Goal: Information Seeking & Learning: Find specific fact

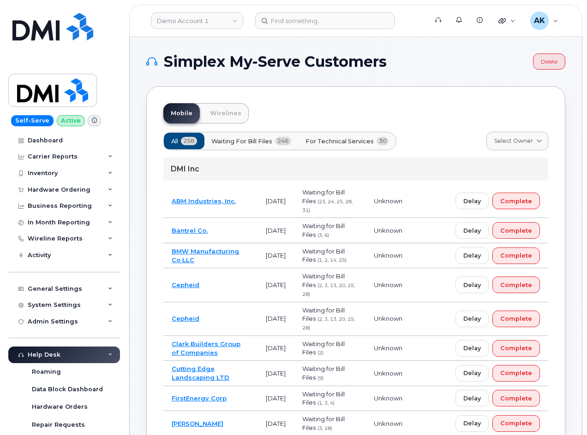
click at [64, 42] on link at bounding box center [52, 39] width 89 height 53
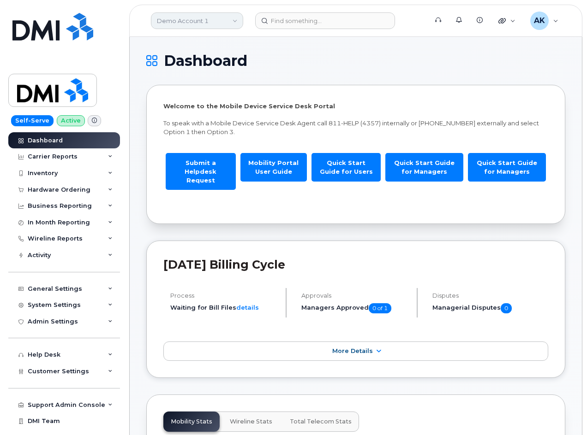
click at [236, 20] on link "Demo Account 1" at bounding box center [197, 20] width 92 height 17
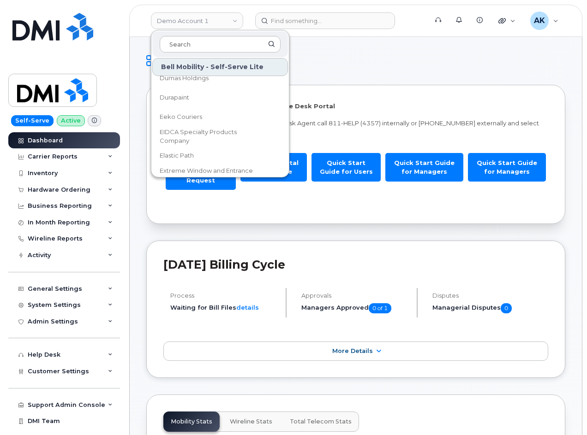
scroll to position [1384, 0]
click at [226, 42] on input at bounding box center [220, 44] width 121 height 17
click at [296, 10] on header "Demo Account 1 Bell Mobility - Self-Serve Lite Abacus Enterprises Abegweit Firs…" at bounding box center [355, 21] width 453 height 32
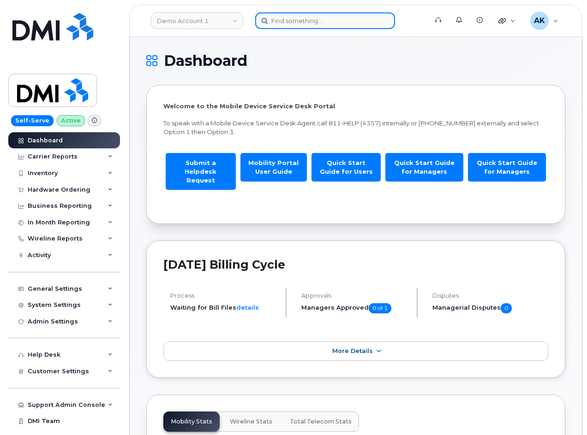
click at [306, 21] on input at bounding box center [325, 20] width 140 height 17
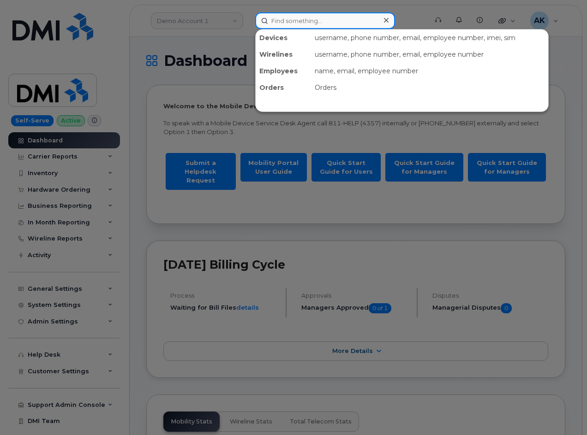
click at [306, 21] on input at bounding box center [325, 20] width 140 height 17
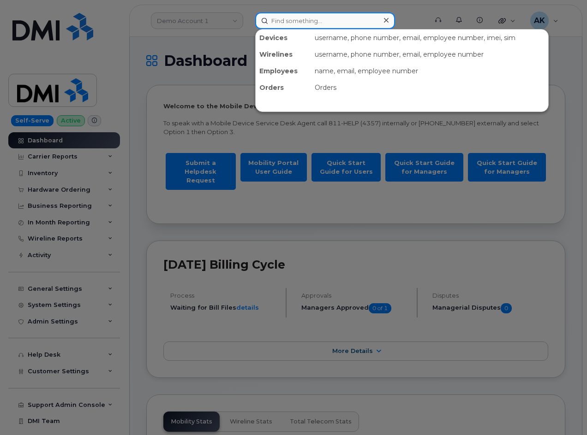
click at [299, 23] on input at bounding box center [325, 20] width 140 height 17
paste input "9142230245"
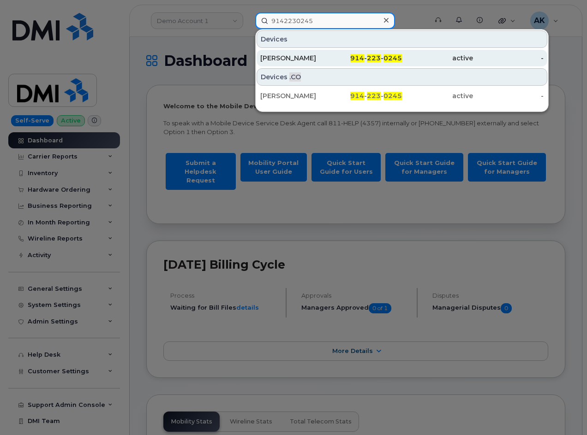
type input "9142230245"
click at [320, 60] on div "ELDER COLINDRES" at bounding box center [295, 58] width 71 height 9
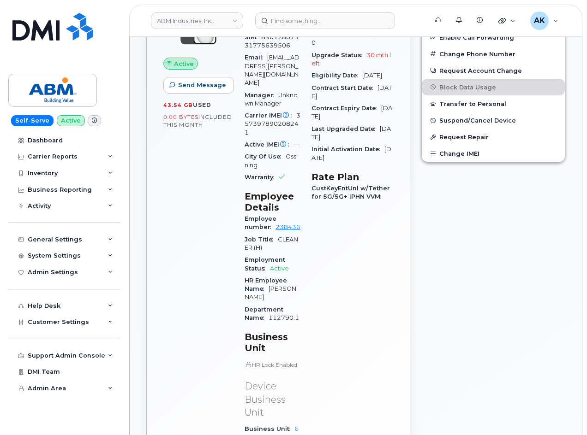
scroll to position [369, 0]
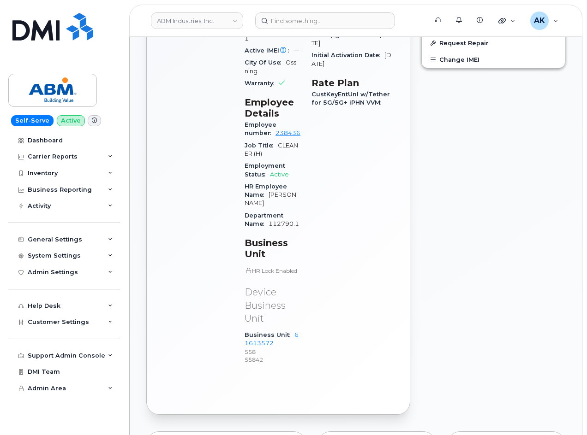
click at [367, 253] on div "Carrier Details Account 287259102926 - AT&T Wireless - Staff and Management Con…" at bounding box center [352, 134] width 93 height 490
click at [475, 179] on div "Edit Device / Employee Add Roaming Package Reset Voicemail Change SIM Card Chan…" at bounding box center [493, 132] width 155 height 578
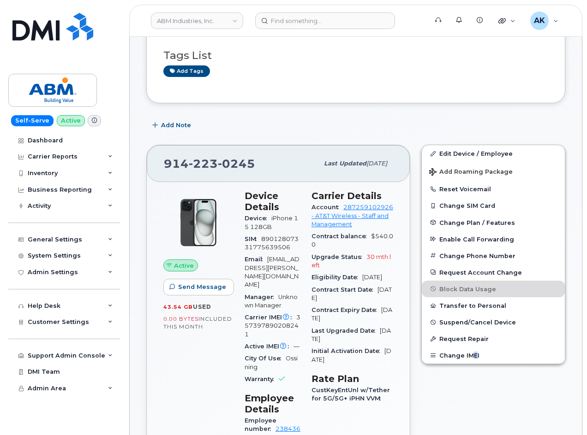
scroll to position [46, 0]
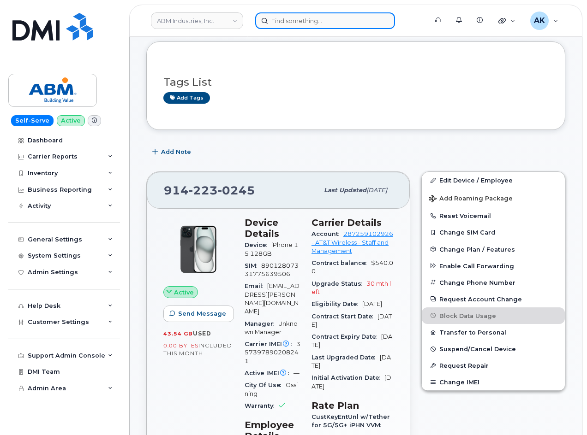
click at [267, 23] on input at bounding box center [325, 20] width 140 height 17
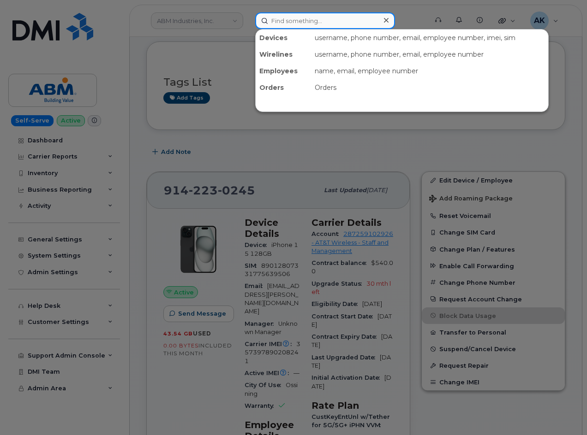
paste input "2544026714"
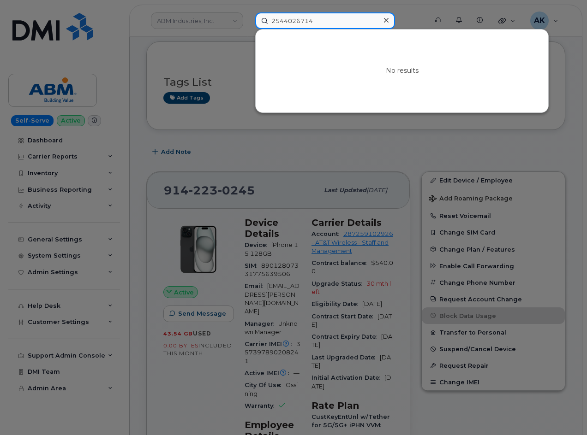
click at [317, 21] on input "2544026714" at bounding box center [325, 20] width 140 height 17
type input "2544026714"
click at [385, 19] on icon at bounding box center [386, 20] width 5 height 5
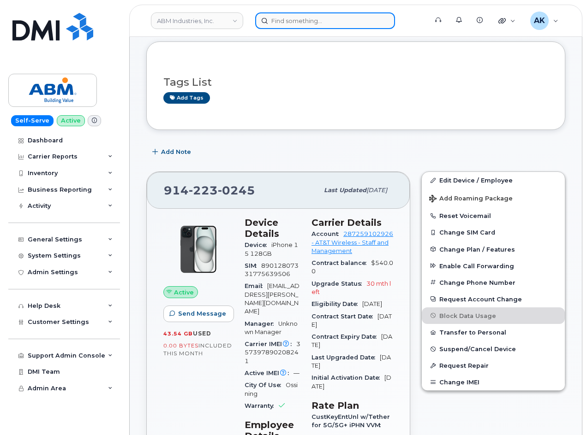
click at [305, 26] on input at bounding box center [325, 20] width 140 height 17
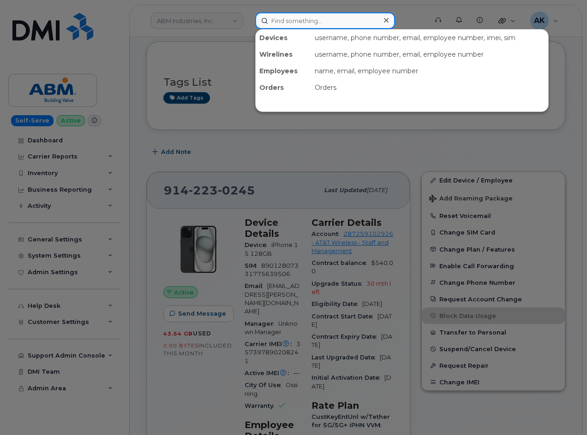
paste input "4698539587"
type input "4698539587"
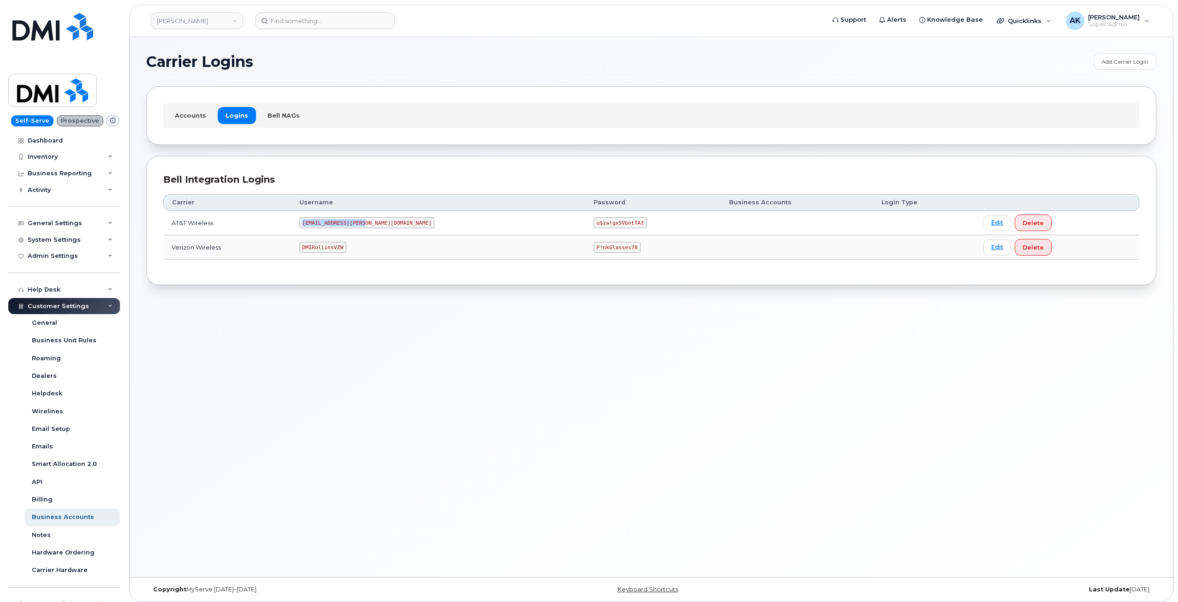
drag, startPoint x: 386, startPoint y: 223, endPoint x: 327, endPoint y: 218, distance: 59.3
click at [327, 218] on code "MS-Rollins@dminc.com" at bounding box center [367, 222] width 136 height 11
copy code "MS-Rollins@dminc.com"
drag, startPoint x: 558, startPoint y: 222, endPoint x: 511, endPoint y: 216, distance: 47.4
click at [585, 216] on td "u$za!gx5VbntTAf" at bounding box center [653, 223] width 136 height 24
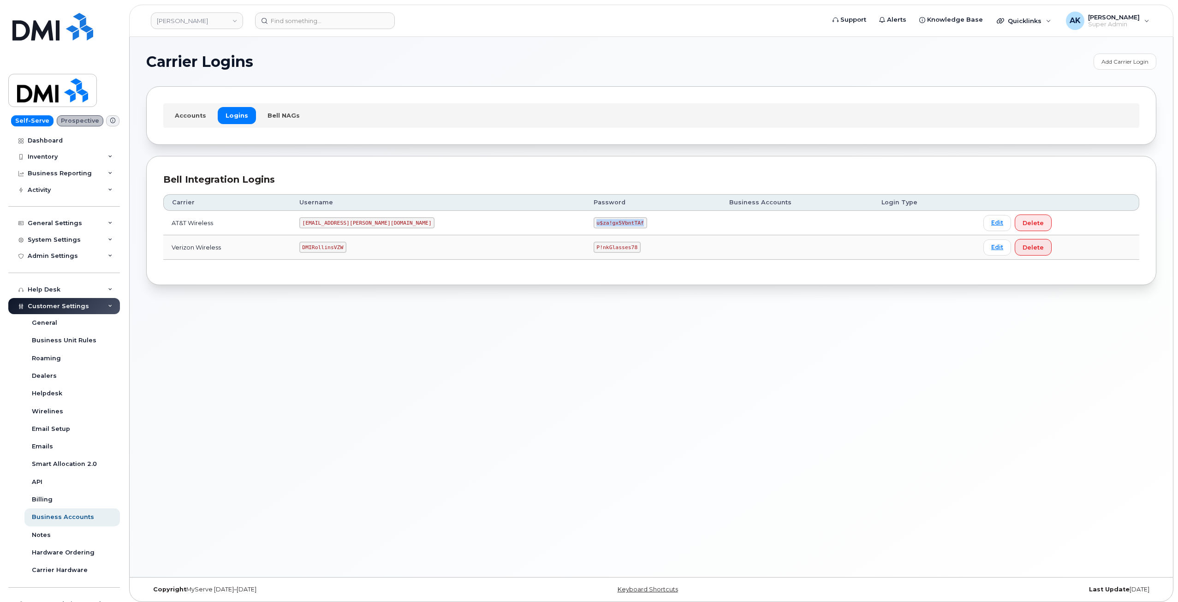
copy code "u$za!gx5VbntTAf"
drag, startPoint x: 364, startPoint y: 248, endPoint x: 315, endPoint y: 249, distance: 49.8
click at [315, 249] on tr "Verizon Wireless DMIRollinsVZW P!nkGlasses78 Edit Delete" at bounding box center [651, 247] width 976 height 24
copy tr "DMIRollinsVZW"
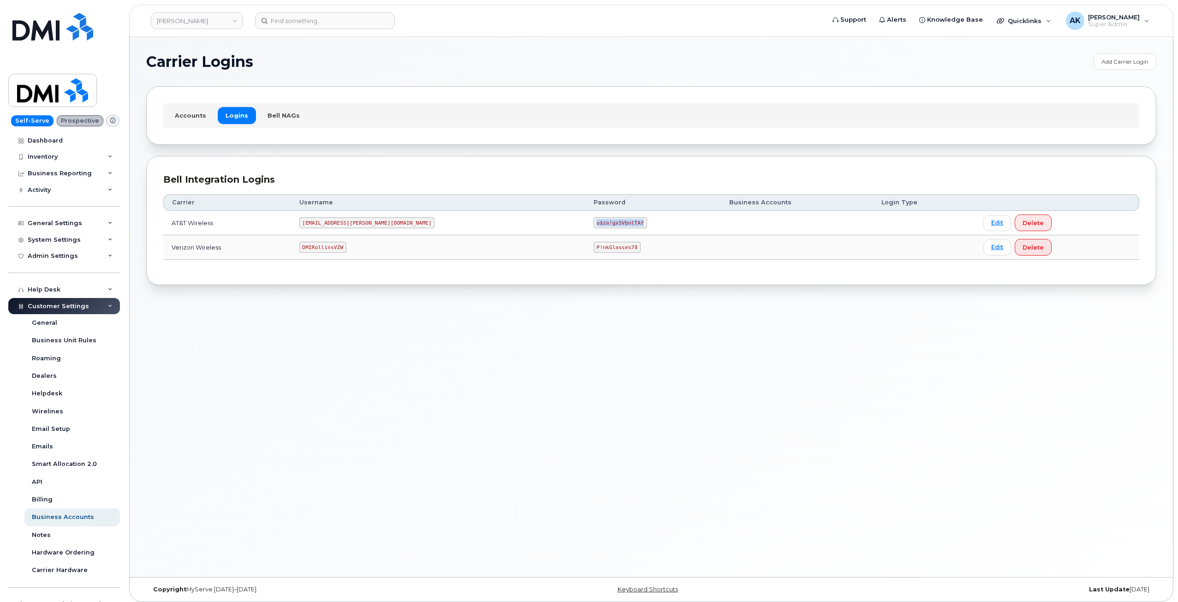
drag, startPoint x: 558, startPoint y: 222, endPoint x: 508, endPoint y: 222, distance: 49.8
click at [585, 222] on td "u$za!gx5VbntTAf" at bounding box center [653, 223] width 136 height 24
copy code "u$za!gx5VbntTAf"
drag, startPoint x: 364, startPoint y: 247, endPoint x: 310, endPoint y: 239, distance: 54.1
click at [310, 239] on tr "Verizon Wireless DMIRollinsVZW P!nkGlasses78 Edit Delete" at bounding box center [651, 247] width 976 height 24
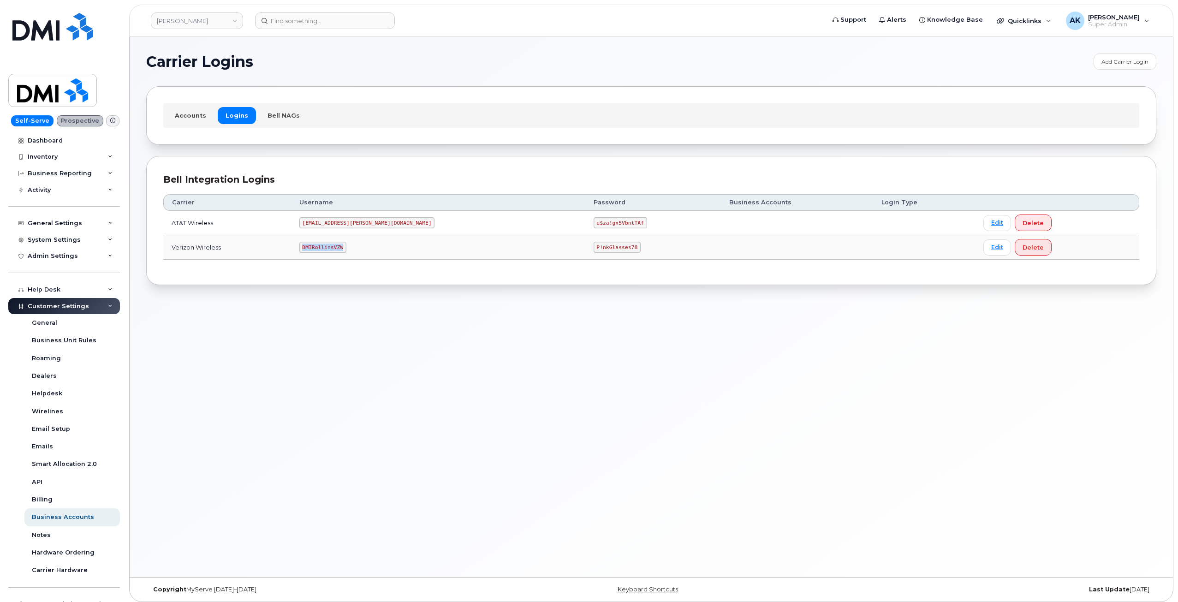
copy tr "DMIRollinsVZW"
drag, startPoint x: 553, startPoint y: 245, endPoint x: 514, endPoint y: 242, distance: 38.4
click at [594, 242] on code "P!nkGlasses78" at bounding box center [617, 247] width 47 height 11
copy code "P!nkGlasses78"
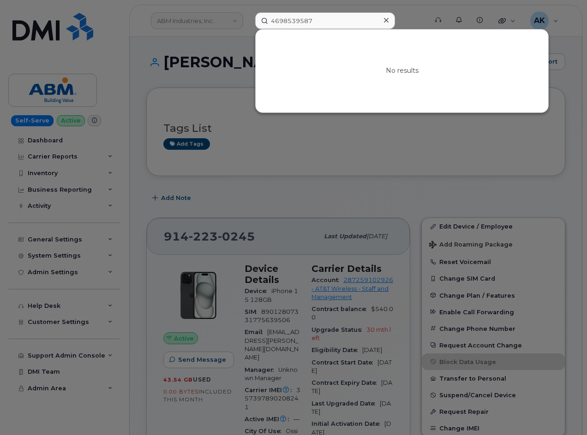
scroll to position [46, 0]
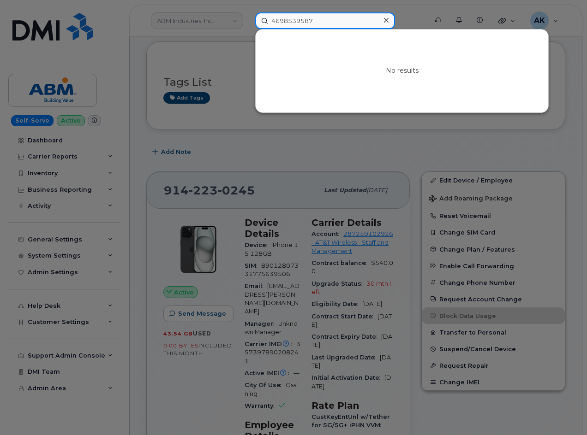
click at [315, 23] on input "4698539587" at bounding box center [325, 20] width 140 height 17
drag, startPoint x: 322, startPoint y: 21, endPoint x: 147, endPoint y: 28, distance: 174.5
click at [248, 22] on div "4698539587 No results" at bounding box center [338, 20] width 181 height 17
paste input "3435726793"
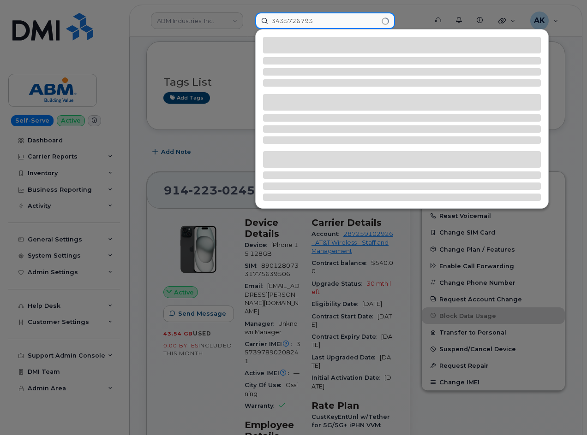
type input "3435726793"
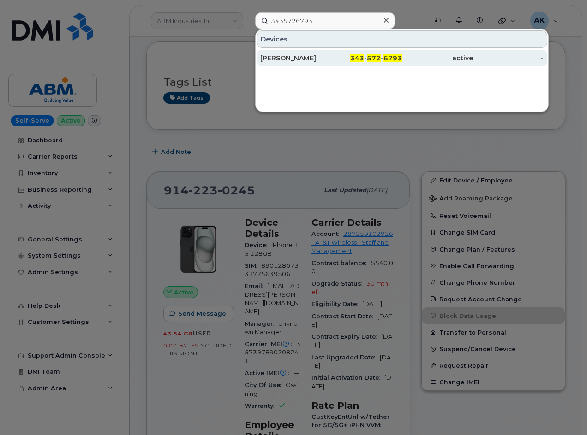
click at [303, 59] on div "[PERSON_NAME]" at bounding box center [295, 58] width 71 height 9
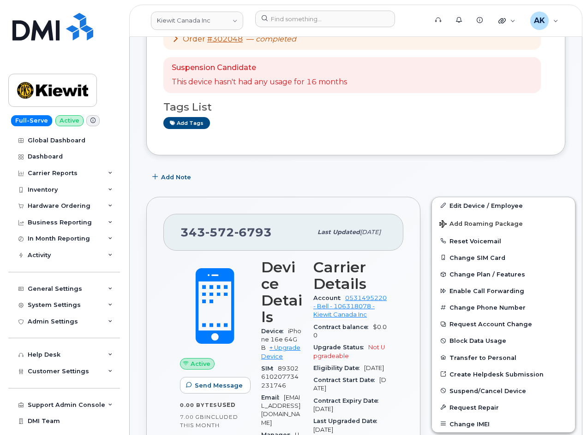
scroll to position [138, 0]
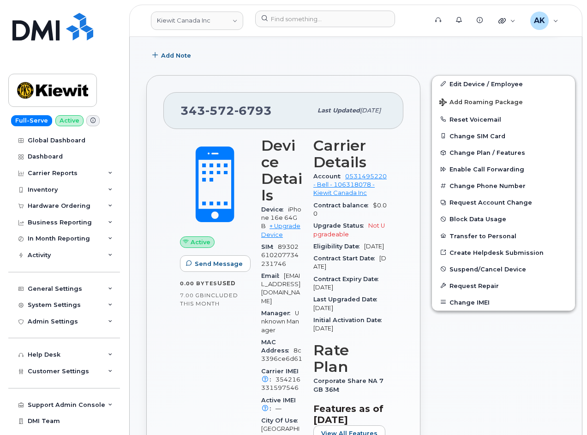
scroll to position [231, 0]
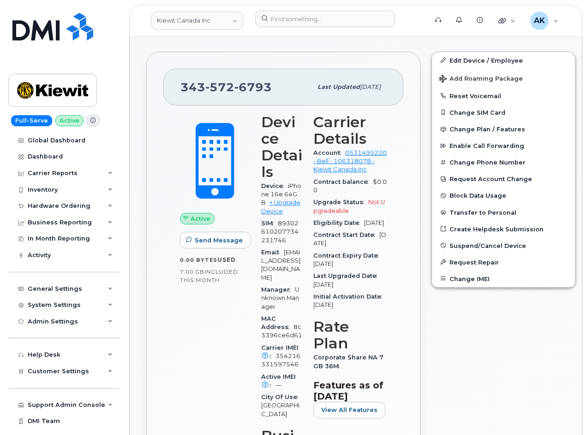
click at [417, 313] on div "[PHONE_NUMBER] Last updated [DATE] Active Send Message 0.00 Bytes  used 7.00 GB…" at bounding box center [283, 407] width 285 height 723
click at [289, 22] on input at bounding box center [325, 19] width 140 height 17
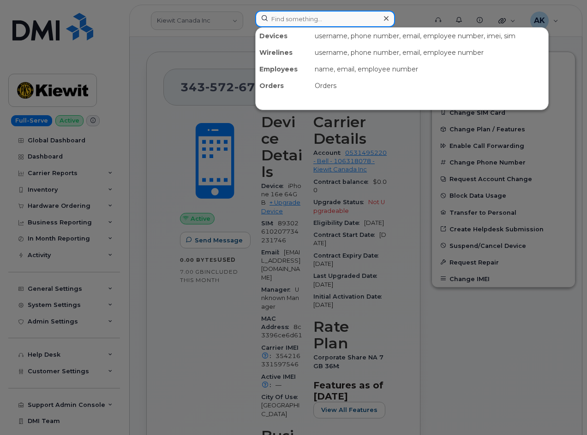
paste input "3435726793"
type input "3435726793"
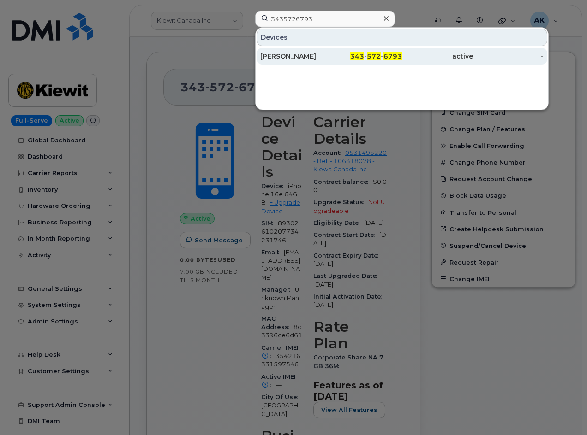
click at [310, 58] on div "[PERSON_NAME]" at bounding box center [295, 56] width 71 height 9
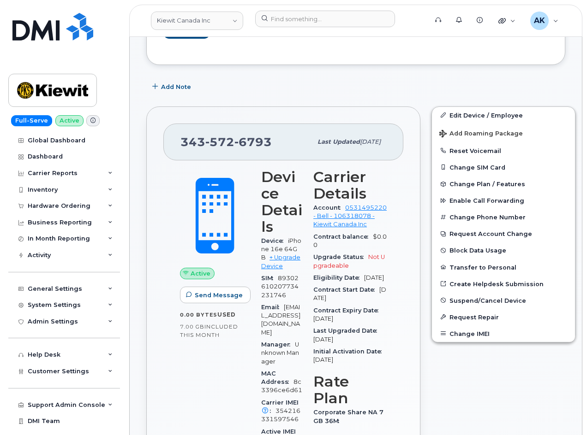
scroll to position [92, 0]
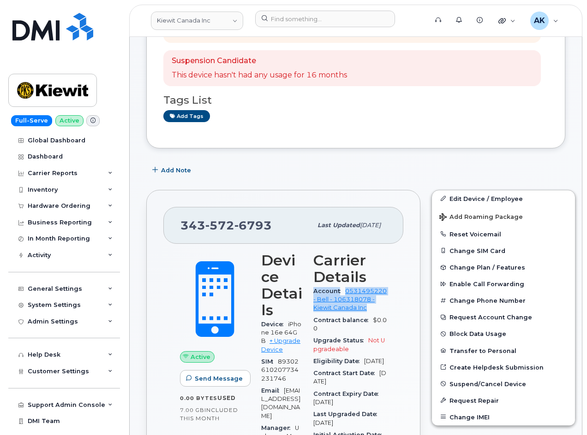
drag, startPoint x: 355, startPoint y: 319, endPoint x: 310, endPoint y: 292, distance: 52.1
copy div "Account 0531495220 - Bell - 106318078 - Kiewit Canada Inc"
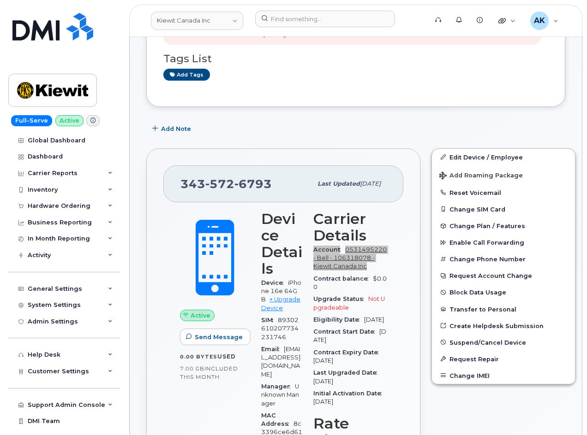
scroll to position [185, 0]
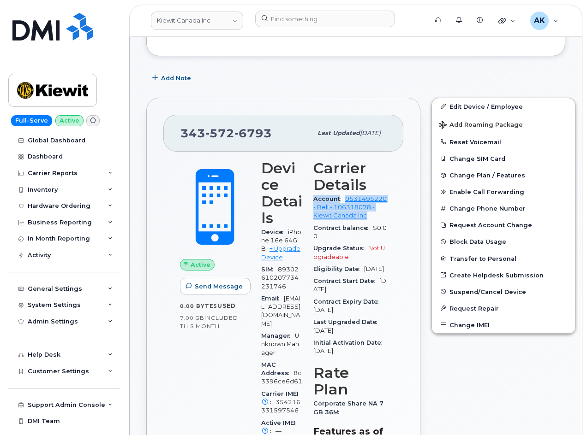
click at [200, 264] on span "Active" at bounding box center [201, 265] width 20 height 9
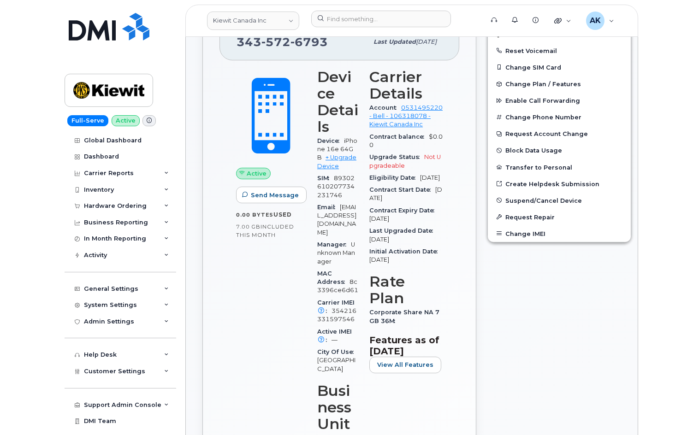
scroll to position [277, 0]
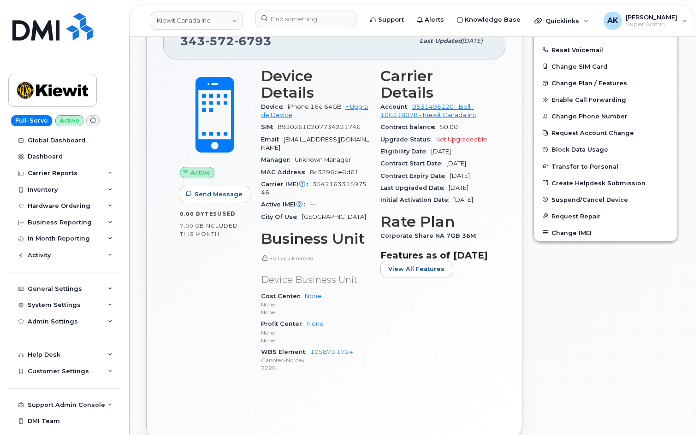
click at [421, 310] on div "Carrier Details Account 0531495220 - Bell - 106318078 - Kiewit Canada Inc Contr…" at bounding box center [434, 224] width 119 height 325
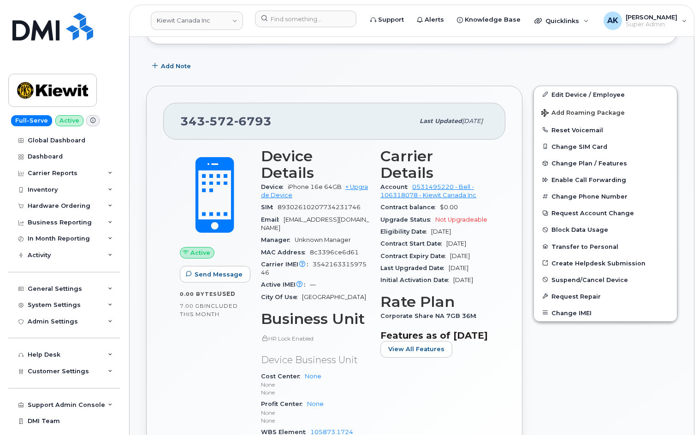
scroll to position [138, 0]
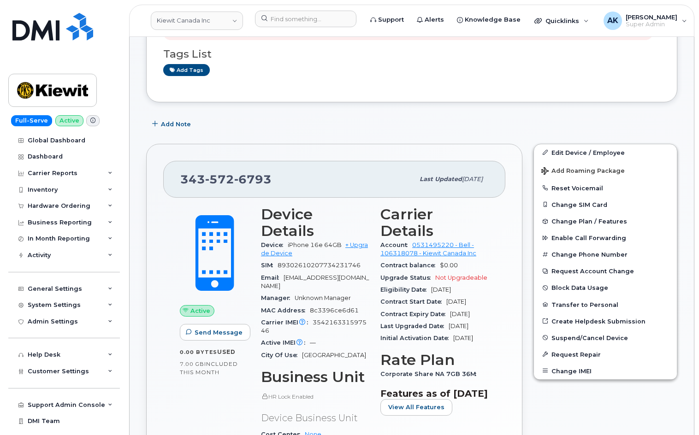
click at [496, 241] on div "Active Send Message 0.00 Bytes  used 7.00 GB  included this month Device Detail…" at bounding box center [334, 379] width 342 height 363
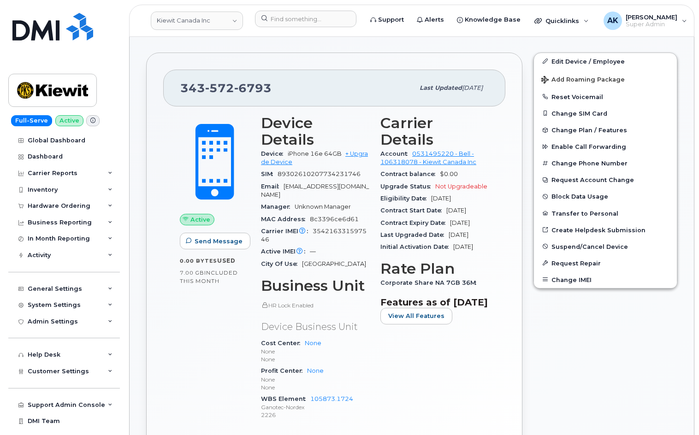
scroll to position [231, 0]
click at [339, 232] on div "Carrier IMEI Carrier IMEI is reported during the last billing cycle or change o…" at bounding box center [315, 235] width 108 height 21
click at [316, 260] on span "Ottawa" at bounding box center [334, 263] width 64 height 7
click at [317, 245] on div "Active IMEI Active IMEI is refreshed daily with a delay of up to 48 hours follo…" at bounding box center [315, 251] width 108 height 12
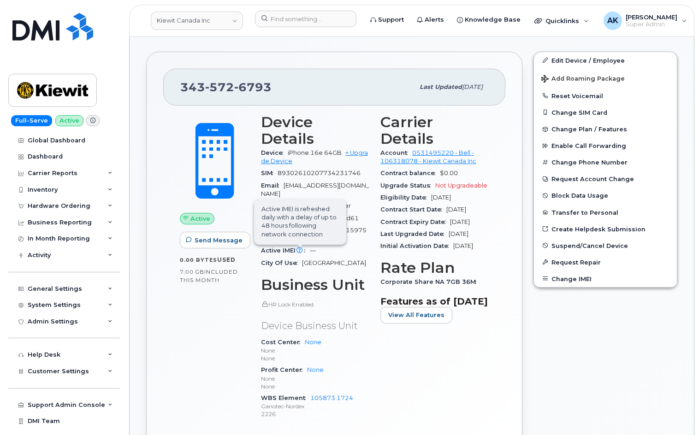
click at [300, 248] on icon at bounding box center [300, 251] width 6 height 6
click at [340, 247] on div "Active IMEI Active IMEI is refreshed daily with a delay of up to 48 hours follo…" at bounding box center [315, 251] width 108 height 12
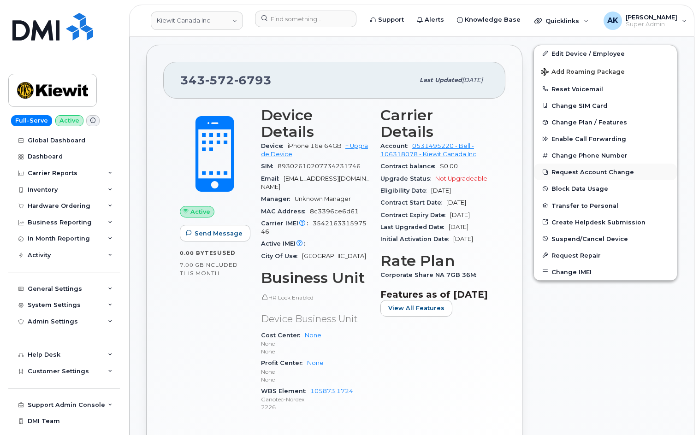
scroll to position [185, 0]
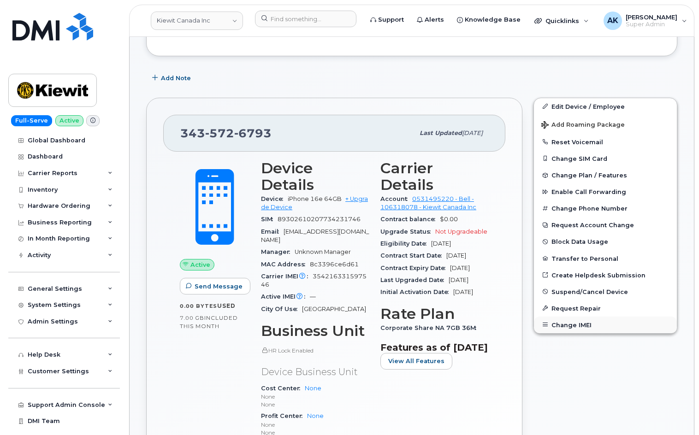
click at [580, 327] on button "Change IMEI" at bounding box center [605, 325] width 143 height 17
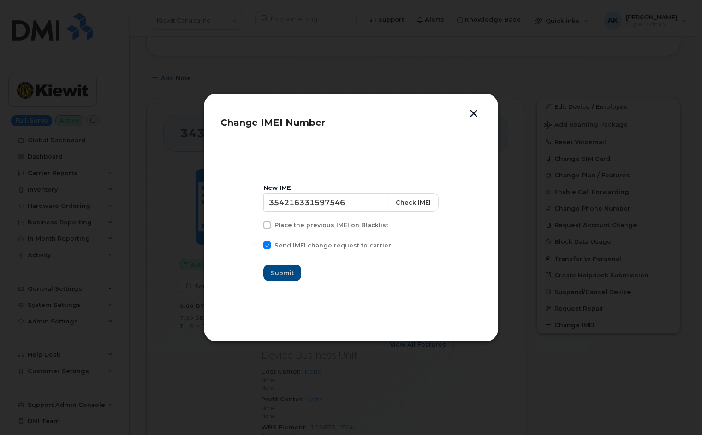
drag, startPoint x: 478, startPoint y: 114, endPoint x: 472, endPoint y: 184, distance: 69.4
click at [472, 184] on div "Change IMEI Number New IMEI 354216331597546 Check IMEI Place the previous IMEI …" at bounding box center [350, 217] width 295 height 249
click at [477, 113] on button "button" at bounding box center [474, 115] width 14 height 10
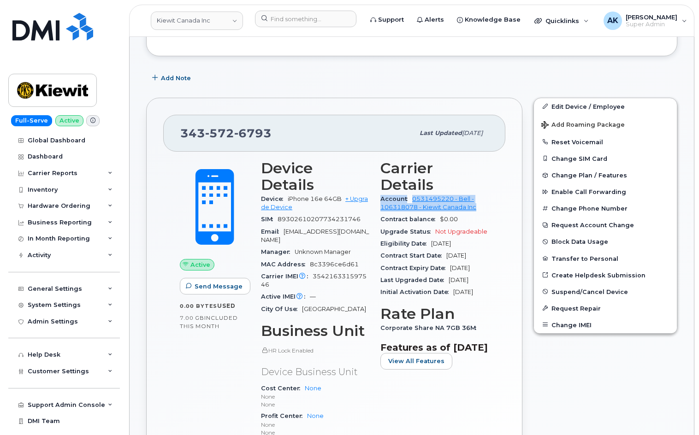
drag, startPoint x: 483, startPoint y: 191, endPoint x: 380, endPoint y: 184, distance: 103.6
click at [380, 184] on div "Carrier Details Account 0531495220 - Bell - 106318078 - Kiewit Canada Inc Contr…" at bounding box center [434, 317] width 119 height 325
copy div "Account 0531495220 - Bell - 106318078 - Kiewit Canada Inc"
click at [48, 30] on img at bounding box center [52, 27] width 81 height 28
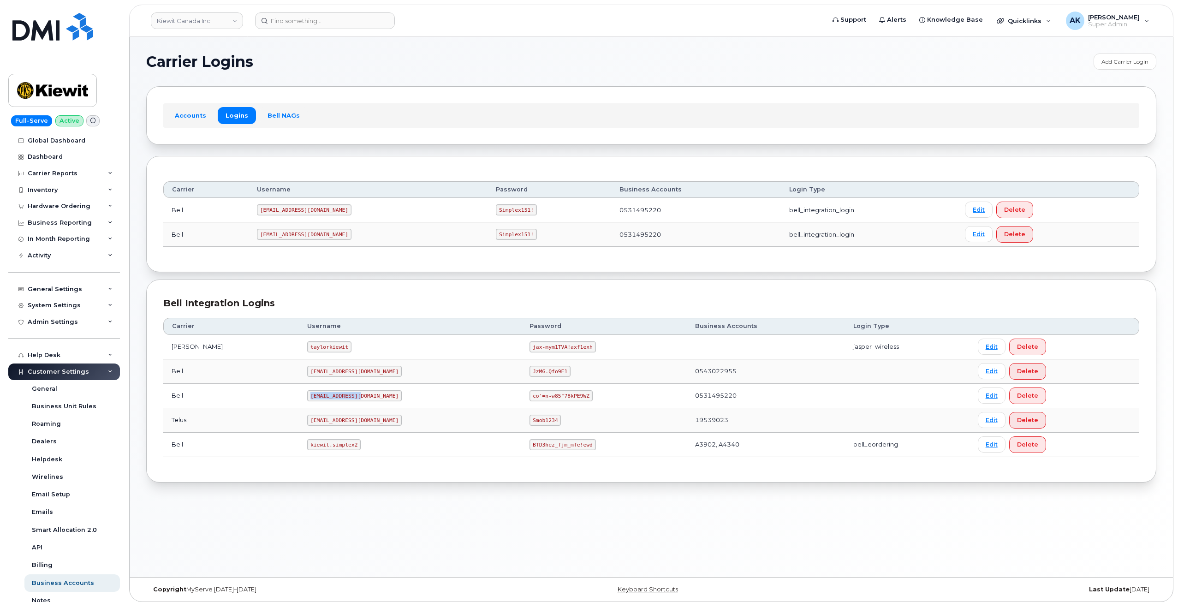
drag, startPoint x: 331, startPoint y: 397, endPoint x: 268, endPoint y: 397, distance: 63.2
click at [268, 397] on tr "Bell PeterKi@smplx.co co'=n-w85"78kPE9WZ 0531495220 Edit Delete" at bounding box center [651, 396] width 976 height 24
copy tr "PeterKi@smplx.co"
drag, startPoint x: 538, startPoint y: 395, endPoint x: 479, endPoint y: 396, distance: 59.0
click at [521, 396] on td "co'=n-w85"78kPE9WZ" at bounding box center [604, 396] width 166 height 24
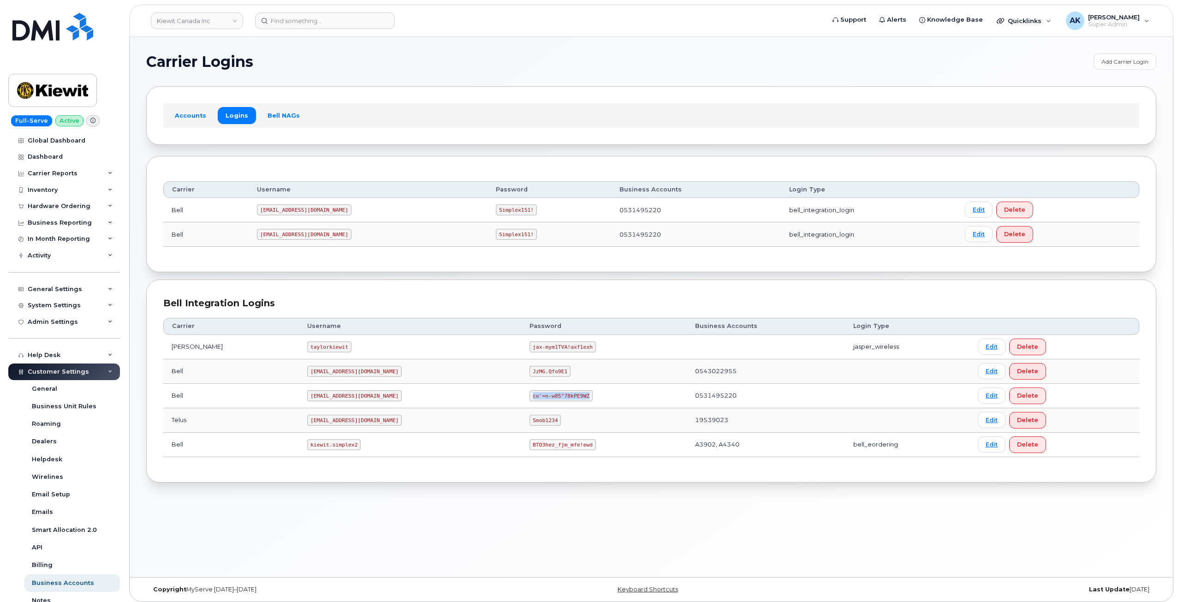
copy code "co'=n-w85"78kPE9WZ"
click at [320, 399] on code "PeterKi@smplx.co" at bounding box center [354, 395] width 95 height 11
drag, startPoint x: 331, startPoint y: 395, endPoint x: 284, endPoint y: 399, distance: 47.2
click at [307, 399] on code "PeterKi@smplx.co" at bounding box center [354, 395] width 95 height 11
copy code "PeterKi@smplx.co"
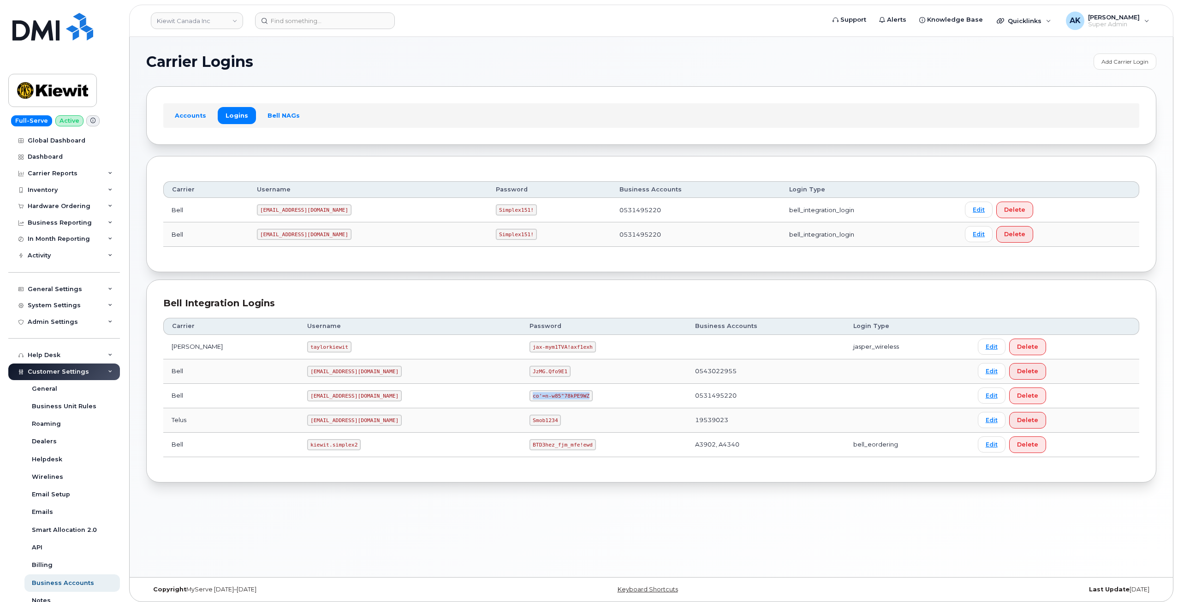
drag, startPoint x: 538, startPoint y: 397, endPoint x: 481, endPoint y: 401, distance: 57.3
click at [521, 401] on td "co'=n-w85"78kPE9WZ" at bounding box center [604, 396] width 166 height 24
copy code "co'=n-w85"78kPE9WZ"
click at [530, 394] on code "co'=n-w85"78kPE9WZ" at bounding box center [561, 395] width 63 height 11
drag, startPoint x: 486, startPoint y: 397, endPoint x: 536, endPoint y: 393, distance: 50.4
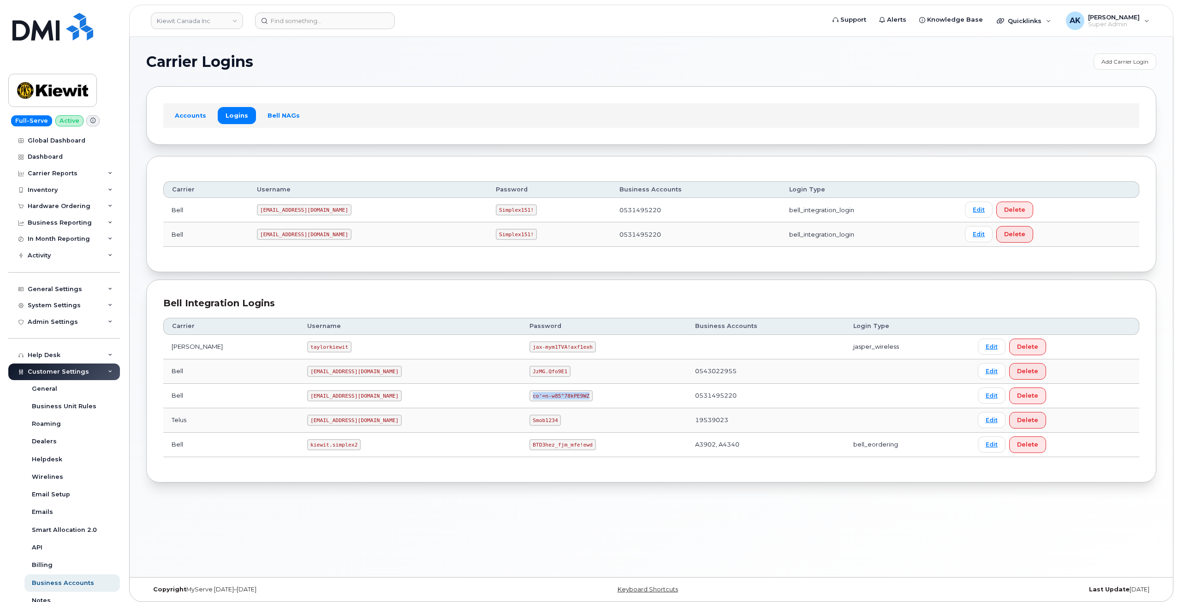
click at [536, 393] on code "co'=n-w85"78kPE9WZ" at bounding box center [561, 395] width 63 height 11
copy code "co'=n-w85"78kPE9WZ"
drag, startPoint x: 329, startPoint y: 394, endPoint x: 314, endPoint y: 395, distance: 14.8
click at [314, 395] on code "PeterKi@smplx.co" at bounding box center [354, 395] width 95 height 11
click at [328, 396] on code "PeterKi@smplx.co" at bounding box center [354, 395] width 95 height 11
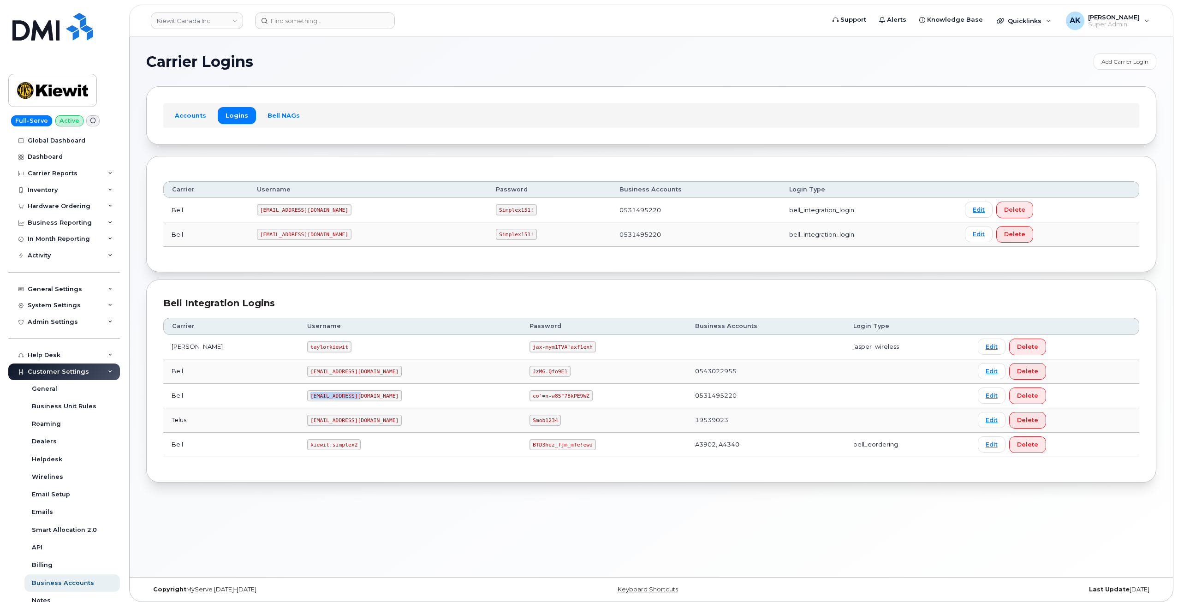
drag, startPoint x: 330, startPoint y: 396, endPoint x: 286, endPoint y: 396, distance: 43.4
click at [307, 396] on code "PeterKi@smplx.co" at bounding box center [354, 395] width 95 height 11
copy code "PeterKi@smplx.co"
click at [318, 235] on code "PeterKie2@myserve.ca" at bounding box center [304, 234] width 95 height 11
drag, startPoint x: 320, startPoint y: 234, endPoint x: 292, endPoint y: 234, distance: 27.7
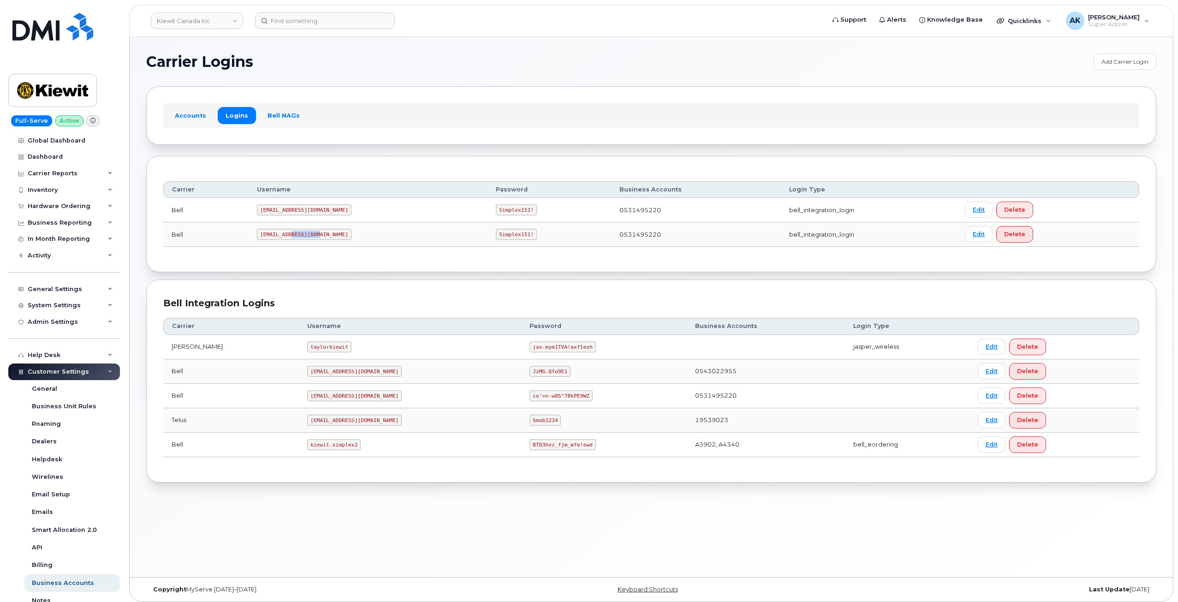
click at [292, 234] on code "PeterKie2@myserve.ca" at bounding box center [304, 234] width 95 height 11
click at [318, 238] on code "PeterKie2@myserve.ca" at bounding box center [304, 234] width 95 height 11
drag, startPoint x: 321, startPoint y: 236, endPoint x: 263, endPoint y: 234, distance: 57.7
click at [263, 234] on code "PeterKie2@myserve.ca" at bounding box center [304, 234] width 95 height 11
copy code "PeterKie2@myserve.ca"
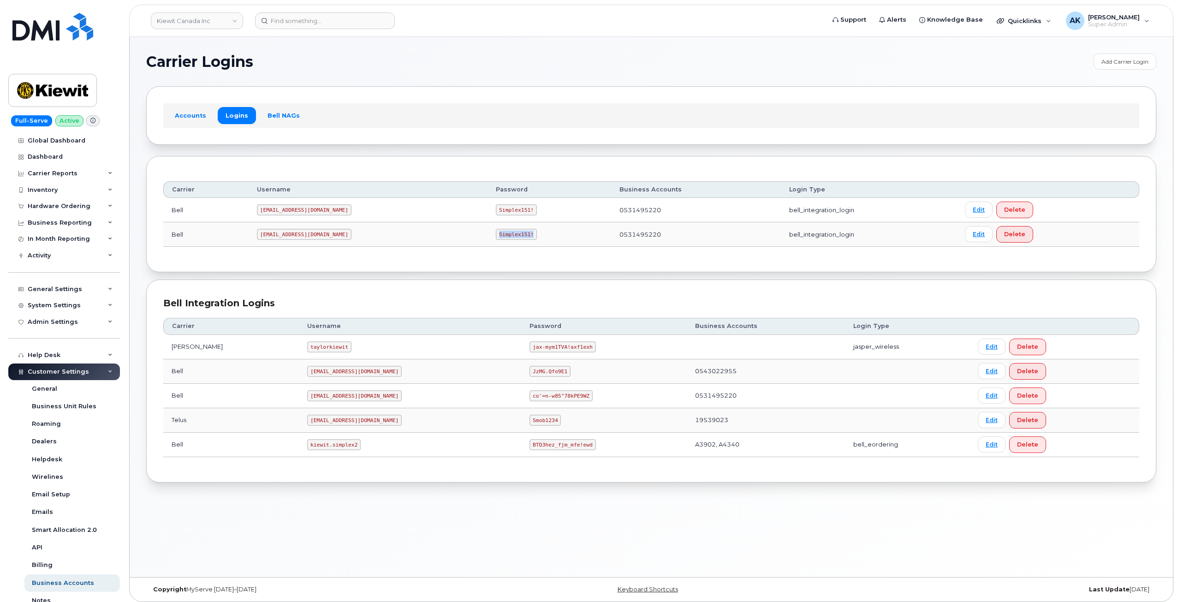
drag, startPoint x: 485, startPoint y: 237, endPoint x: 452, endPoint y: 236, distance: 33.2
click at [496, 236] on code "Simplex151!" at bounding box center [516, 234] width 41 height 11
copy code "Simplex151!"
click at [281, 286] on div "Bell Integration Logins Carrier Username Password Business Accounts Login Type …" at bounding box center [651, 381] width 1010 height 203
drag, startPoint x: 321, startPoint y: 233, endPoint x: 248, endPoint y: 231, distance: 72.5
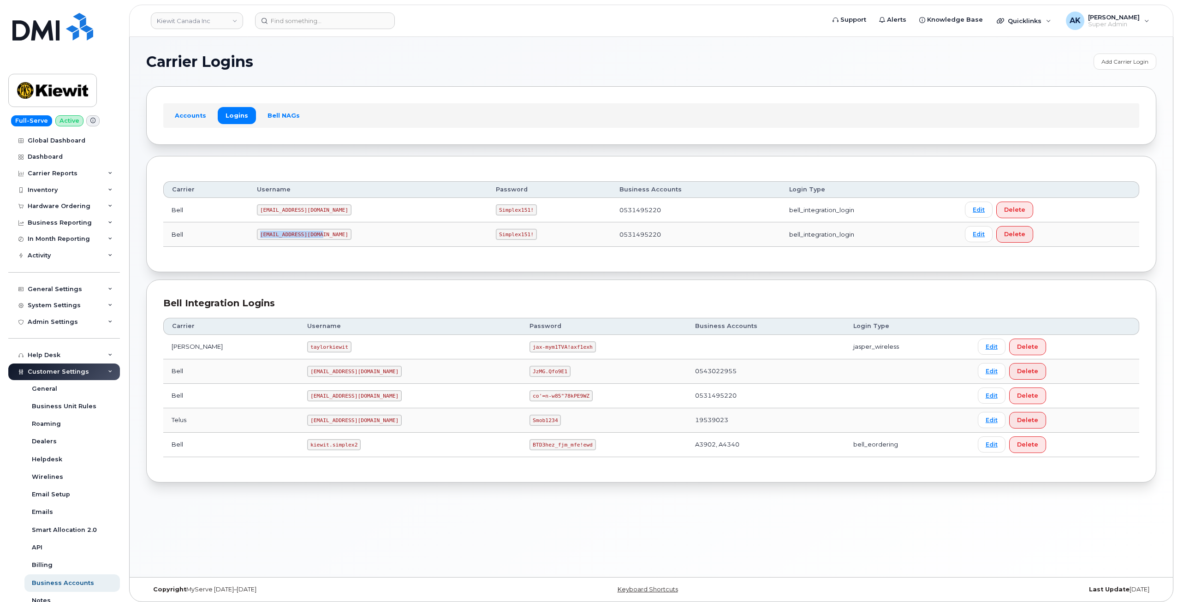
click at [248, 231] on tr "Bell PeterKie2@myserve.ca Simplex151! 0531495220 bell_integration_login Edit De…" at bounding box center [651, 234] width 976 height 24
copy tr "PeterKie2@myserve.ca"
drag, startPoint x: 488, startPoint y: 233, endPoint x: 452, endPoint y: 235, distance: 36.9
click at [496, 235] on code "Simplex151!" at bounding box center [516, 234] width 41 height 11
copy code "Simplex151!"
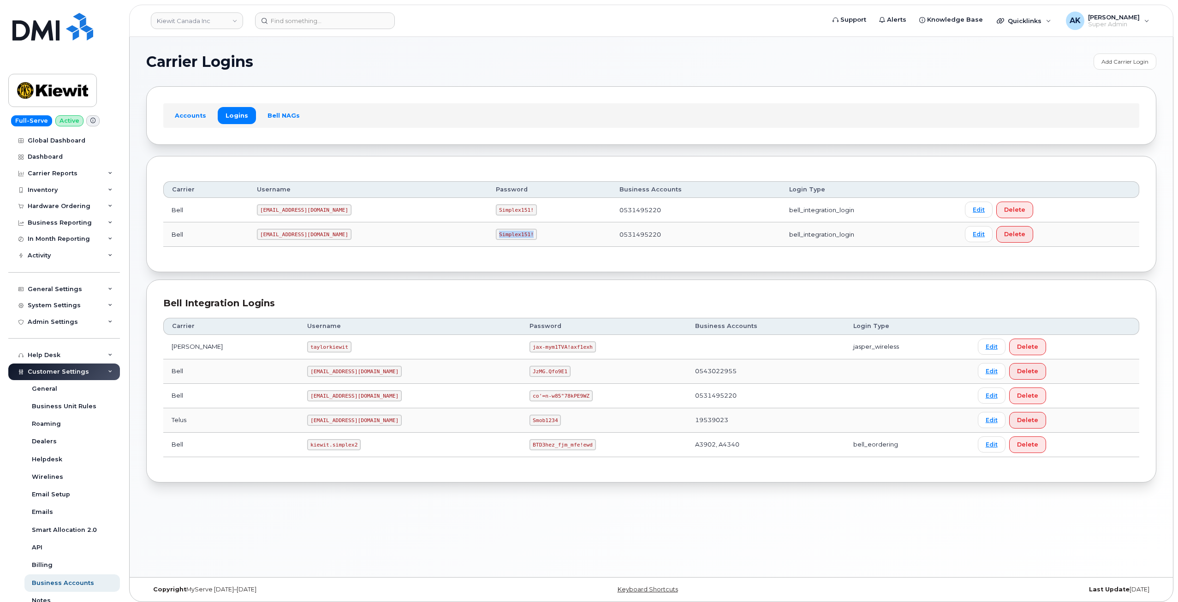
click at [496, 235] on code "Simplex151!" at bounding box center [516, 234] width 41 height 11
drag, startPoint x: 321, startPoint y: 235, endPoint x: 263, endPoint y: 237, distance: 57.7
click at [263, 237] on code "PeterKie2@myserve.ca" at bounding box center [304, 234] width 95 height 11
drag, startPoint x: 488, startPoint y: 235, endPoint x: 454, endPoint y: 236, distance: 33.7
click at [496, 236] on code "Simplex151!" at bounding box center [516, 234] width 41 height 11
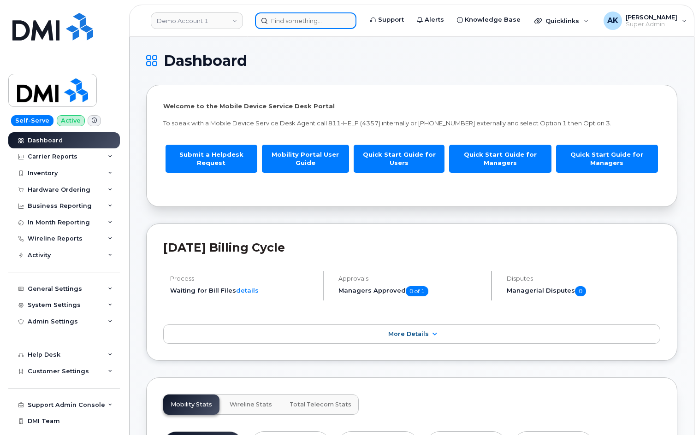
click at [268, 19] on input at bounding box center [305, 20] width 101 height 17
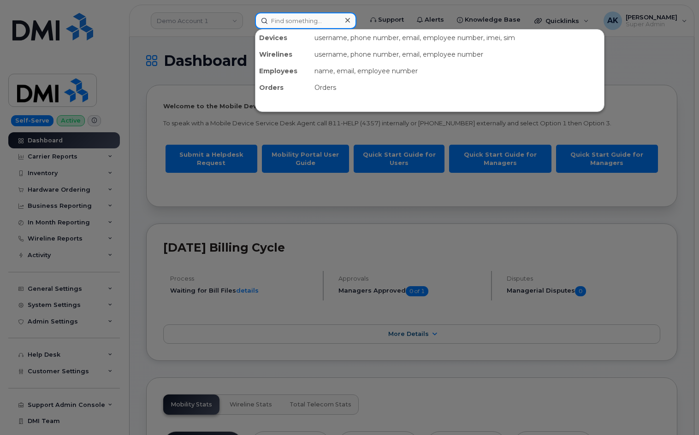
paste input "3044001618"
type input "3044001618"
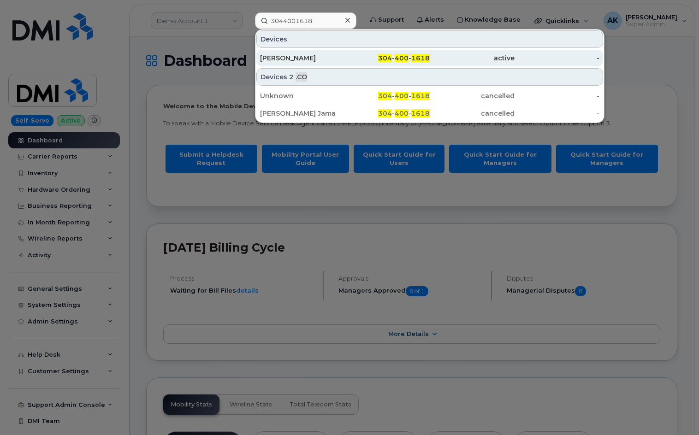
click at [341, 56] on div "[PERSON_NAME]" at bounding box center [302, 58] width 85 height 9
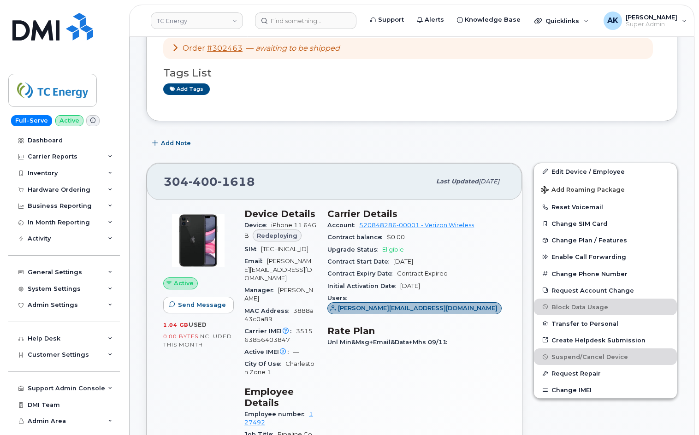
scroll to position [92, 0]
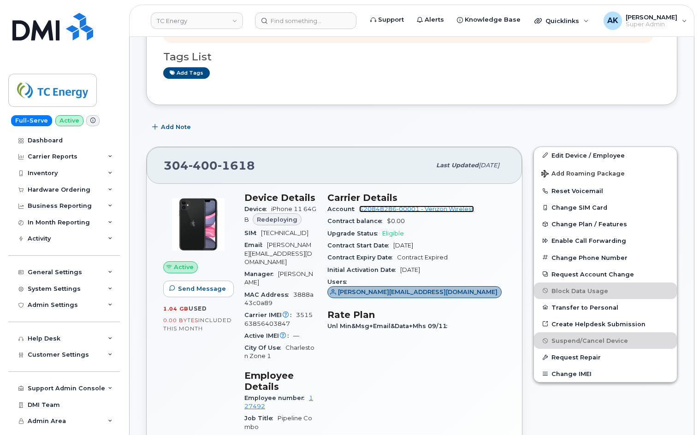
click at [474, 210] on link "520848286-00001 - Verizon Wireless" at bounding box center [416, 209] width 115 height 7
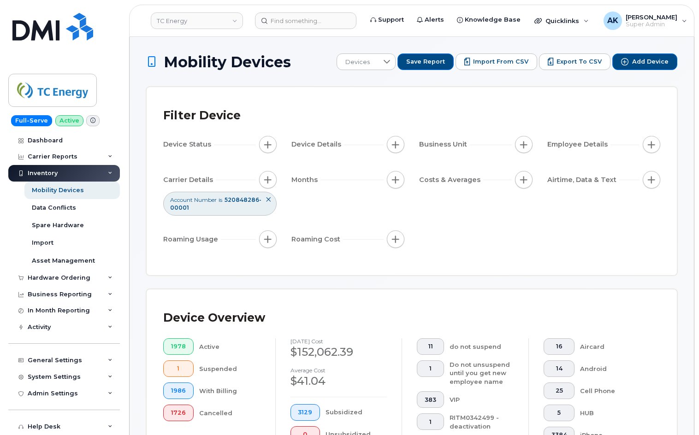
drag, startPoint x: 473, startPoint y: 253, endPoint x: 466, endPoint y: 251, distance: 6.9
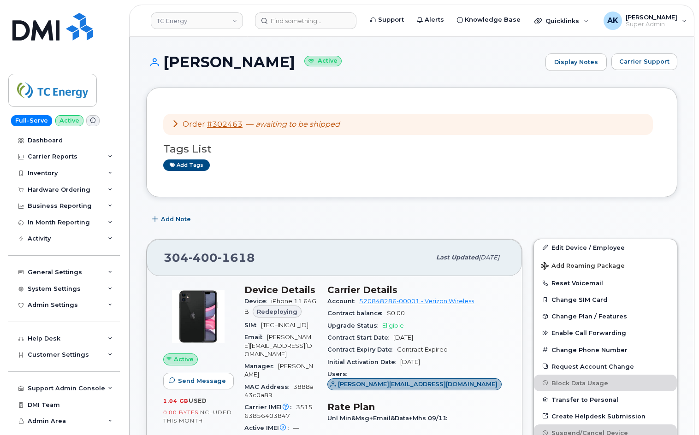
click at [436, 216] on div "Add Note" at bounding box center [411, 219] width 531 height 17
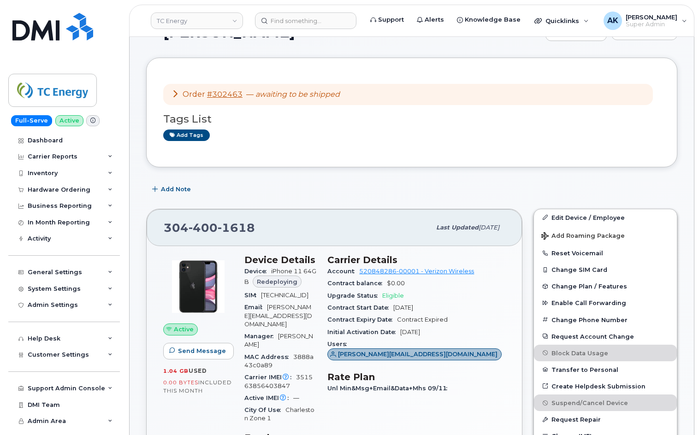
scroll to position [46, 0]
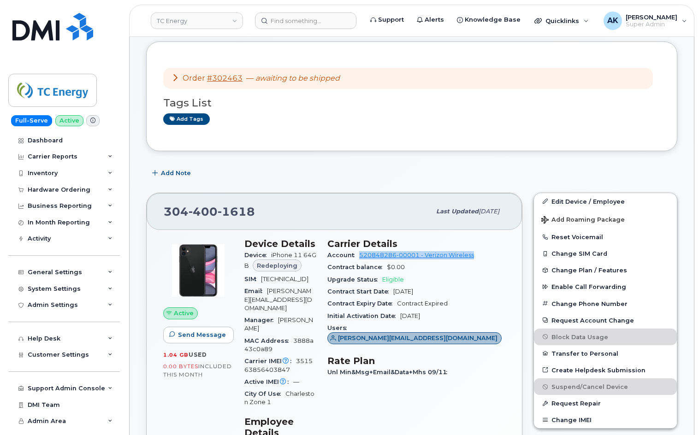
drag, startPoint x: 411, startPoint y: 268, endPoint x: 413, endPoint y: 257, distance: 10.5
click at [413, 257] on div "Account 520848286-00001 - Verizon Wireless" at bounding box center [416, 256] width 178 height 12
copy link "520848286-00001 - Verizon Wireless"
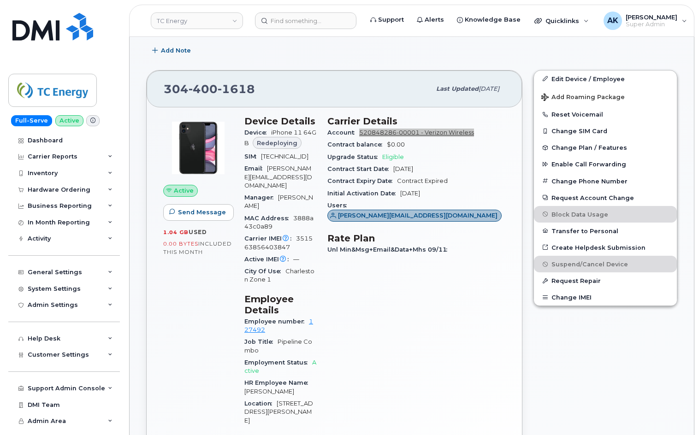
scroll to position [185, 0]
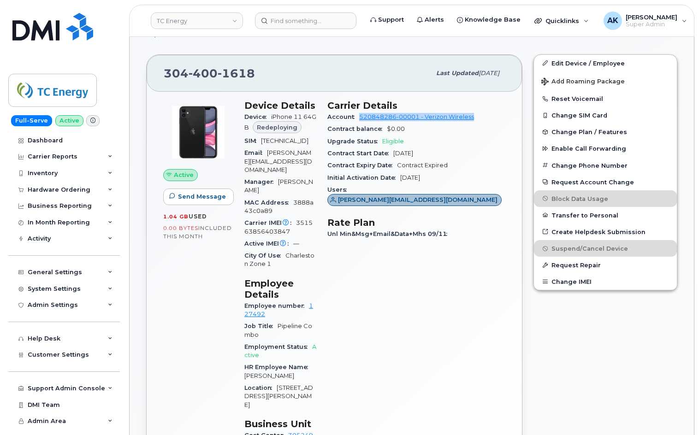
click at [381, 286] on div "Carrier Details Account 520848286-00001 - Verizon Wireless Contract balance $0.…" at bounding box center [416, 283] width 189 height 376
click at [449, 311] on div "Carrier Details Account 520848286-00001 - Verizon Wireless Contract balance $0.…" at bounding box center [416, 283] width 189 height 376
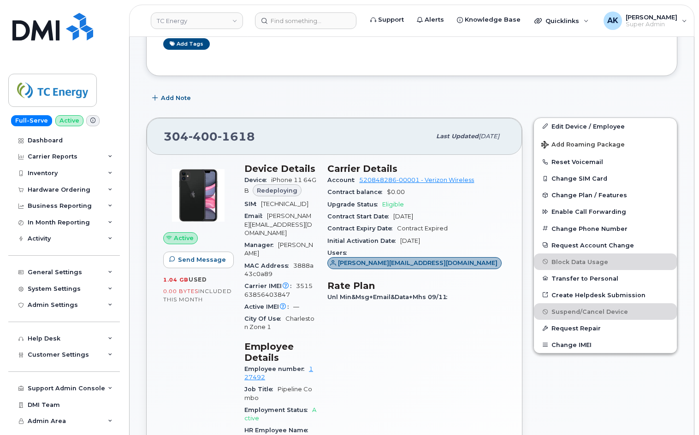
scroll to position [46, 0]
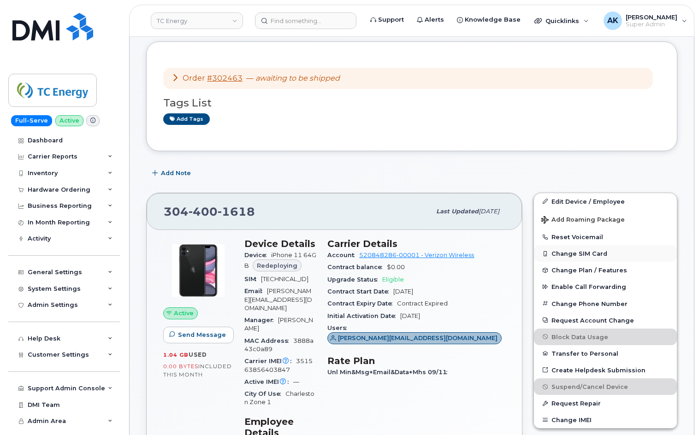
click at [586, 259] on button "Change SIM Card" at bounding box center [605, 253] width 143 height 17
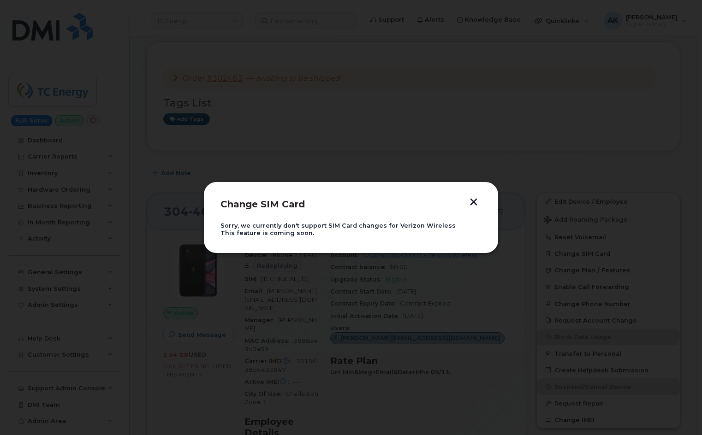
click at [471, 198] on button "button" at bounding box center [474, 203] width 14 height 10
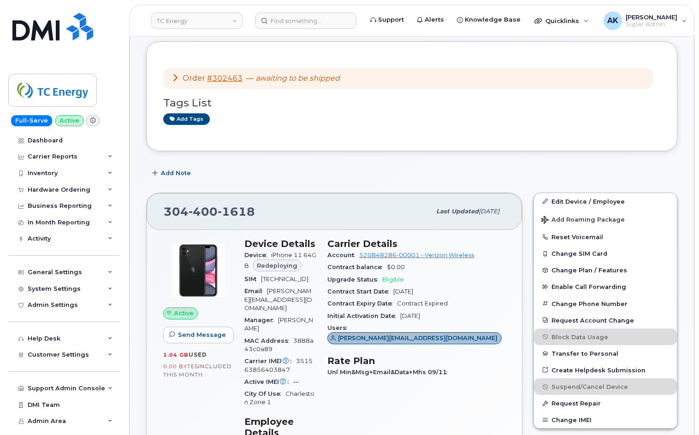
click at [316, 260] on div "Device iPhone 11 64GB Redeploying" at bounding box center [280, 262] width 72 height 24
drag, startPoint x: 428, startPoint y: 255, endPoint x: 359, endPoint y: 250, distance: 68.4
click at [316, 250] on div "Device iPhone 11 64GB Redeploying" at bounding box center [280, 262] width 72 height 24
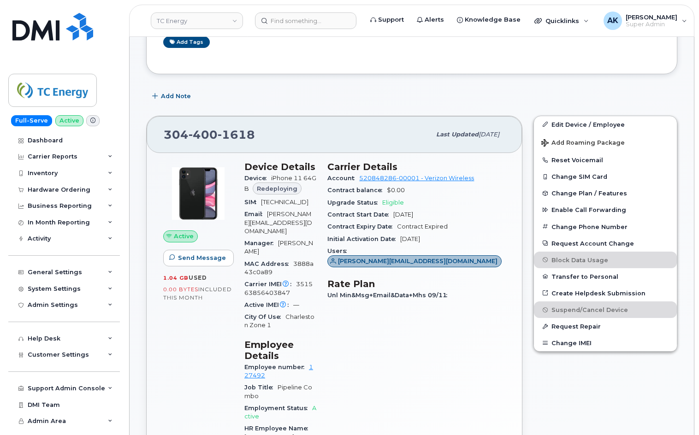
scroll to position [138, 0]
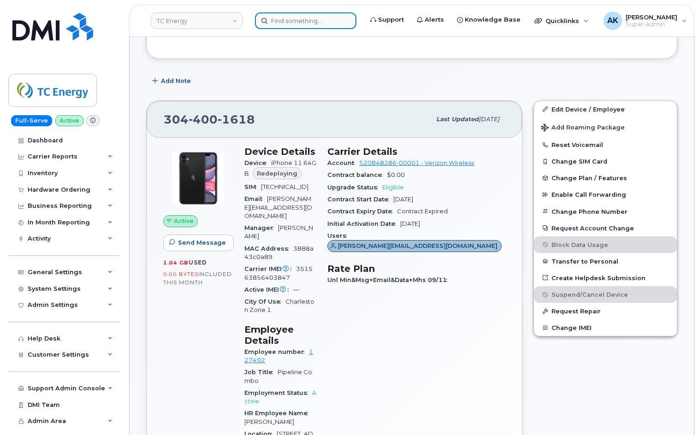
click at [302, 24] on input at bounding box center [305, 20] width 101 height 17
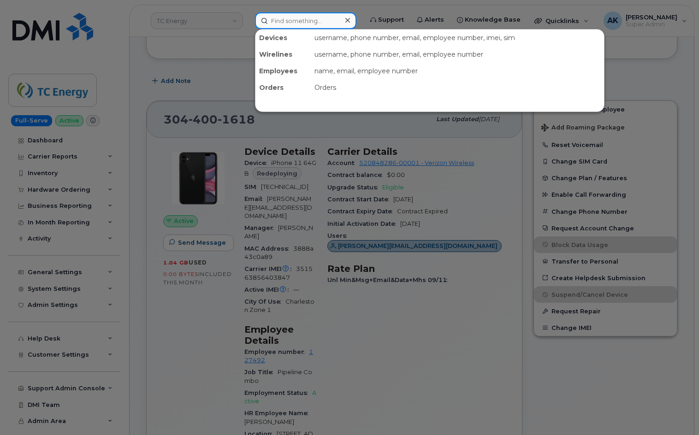
paste input "8438067068"
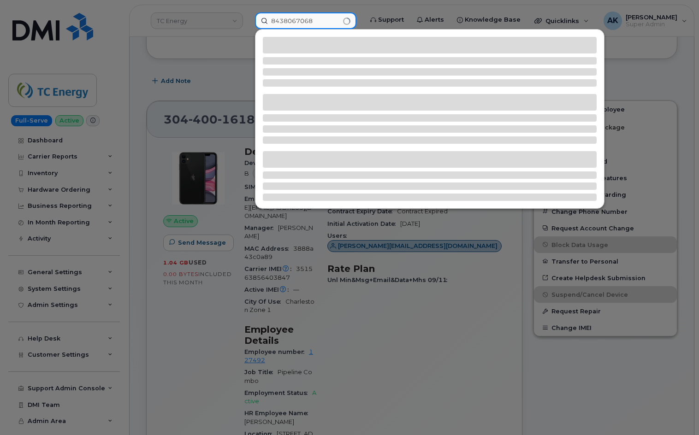
type input "8438067068"
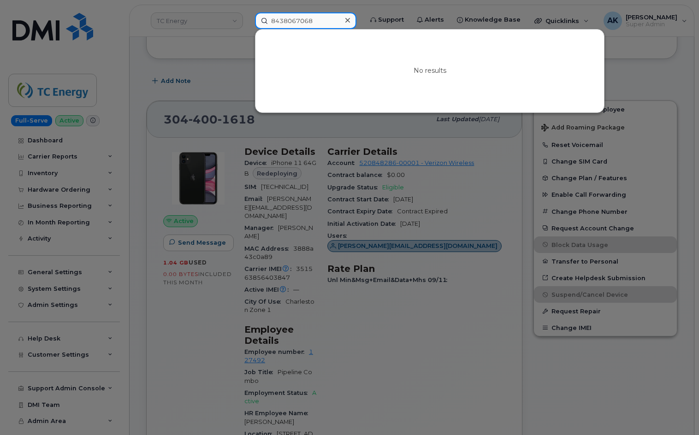
click at [320, 25] on input "8438067068" at bounding box center [305, 20] width 101 height 17
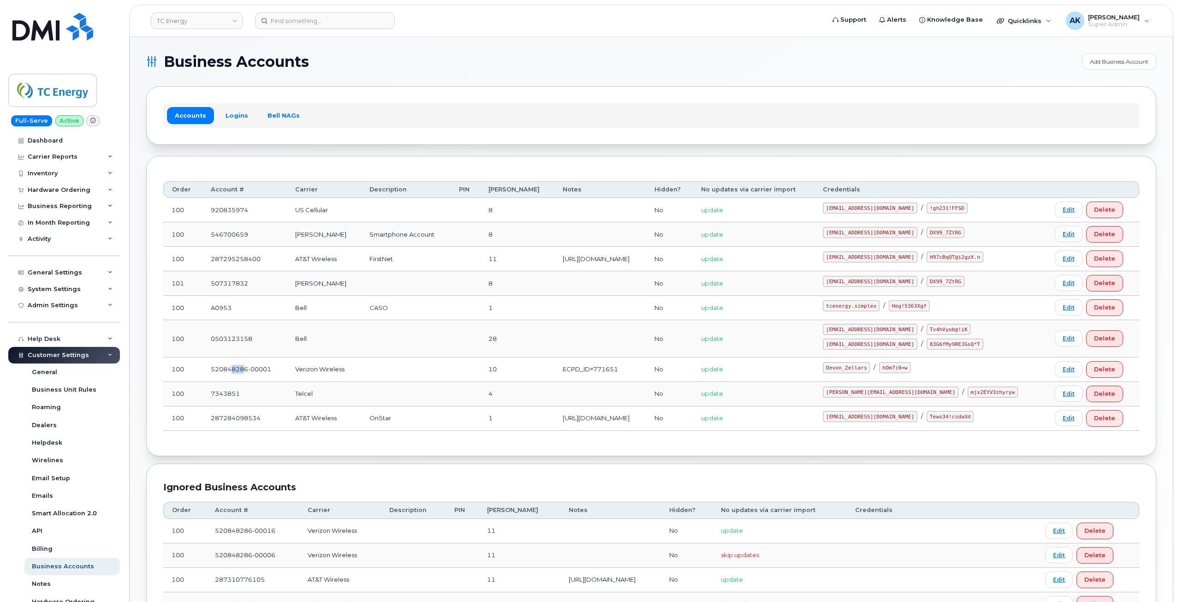
drag, startPoint x: 246, startPoint y: 371, endPoint x: 233, endPoint y: 370, distance: 13.0
click at [233, 370] on td "520848286-00001" at bounding box center [244, 369] width 84 height 24
click at [268, 370] on td "520848286-00001" at bounding box center [244, 369] width 84 height 24
drag, startPoint x: 384, startPoint y: 369, endPoint x: 303, endPoint y: 370, distance: 81.2
click at [303, 370] on tr "100 520848286-00001 Verizon Wireless 10 ECPD_ID=771651 No update Devon_Zellars …" at bounding box center [651, 369] width 976 height 24
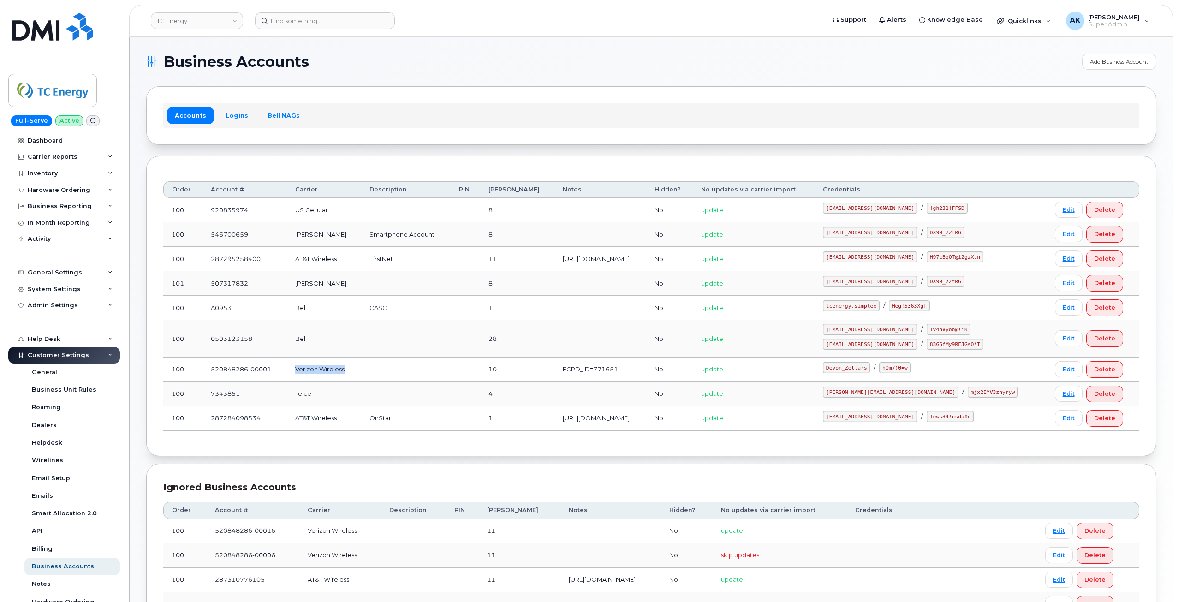
click at [451, 378] on td at bounding box center [405, 369] width 89 height 24
drag, startPoint x: 272, startPoint y: 367, endPoint x: 210, endPoint y: 367, distance: 61.8
click at [210, 367] on td "520848286-00001" at bounding box center [244, 369] width 84 height 24
copy td "520848286-00001"
click at [815, 375] on td "update" at bounding box center [754, 369] width 122 height 24
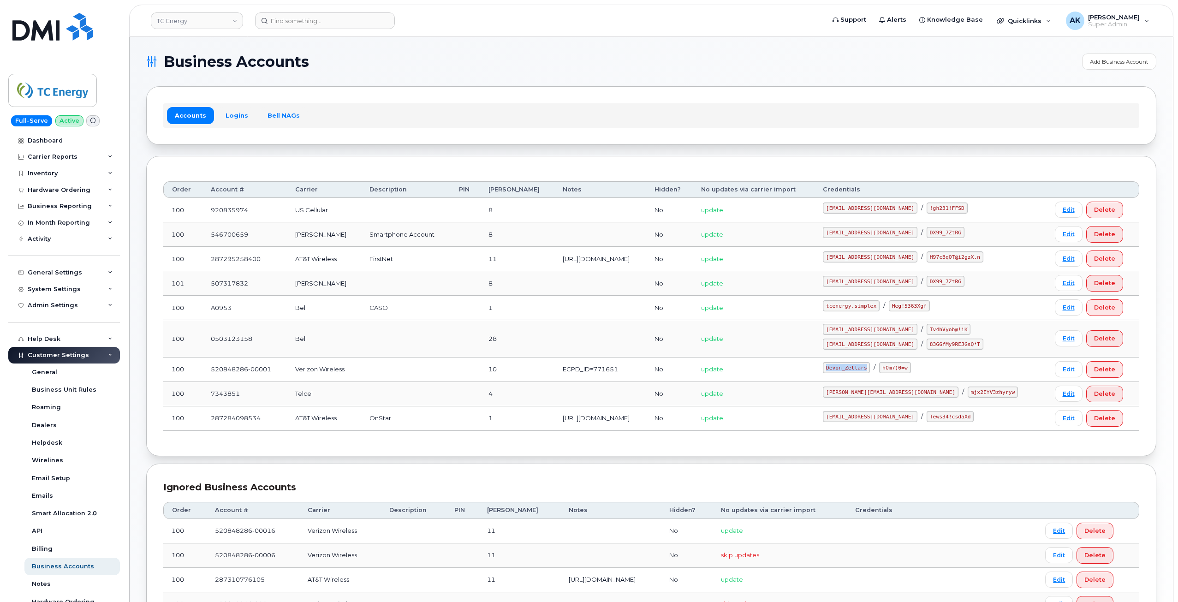
drag, startPoint x: 924, startPoint y: 368, endPoint x: 882, endPoint y: 367, distance: 41.5
click at [882, 367] on td "Devon_Zellars / hOm7)0=w" at bounding box center [931, 369] width 232 height 24
copy code "Devon_Zellars"
drag, startPoint x: 964, startPoint y: 368, endPoint x: 941, endPoint y: 368, distance: 22.6
click at [911, 368] on code "hOm7)0=w" at bounding box center [894, 367] width 31 height 11
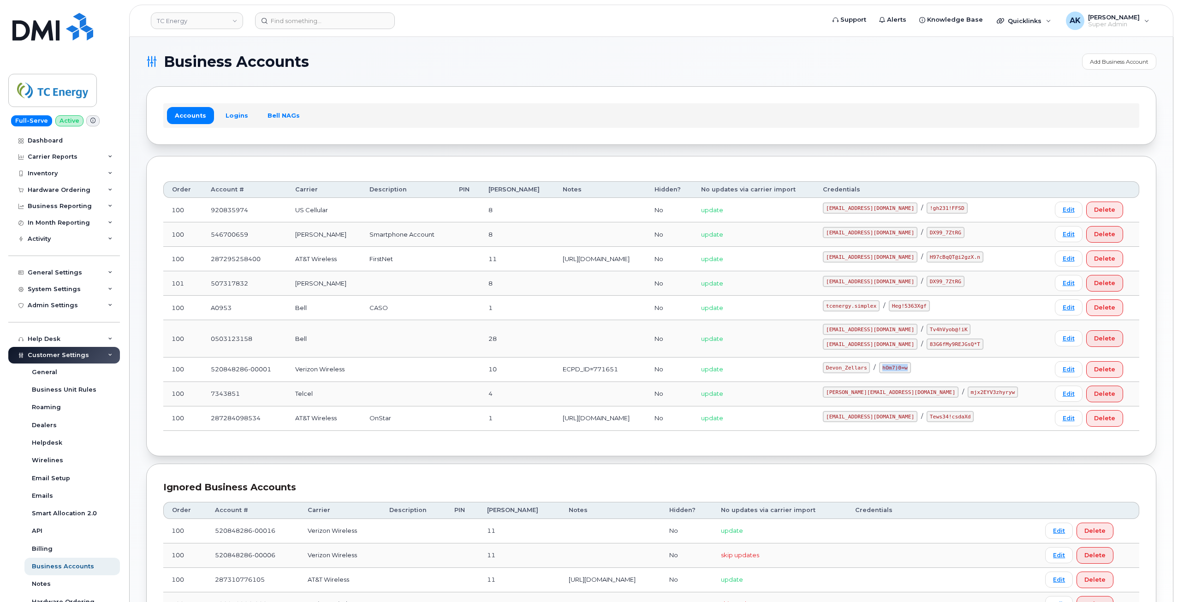
copy code "hOm7)0=w"
drag, startPoint x: 926, startPoint y: 368, endPoint x: 887, endPoint y: 369, distance: 39.2
click at [870, 369] on code "Devon_Zellars" at bounding box center [846, 367] width 47 height 11
copy code "Devon_Zellars"
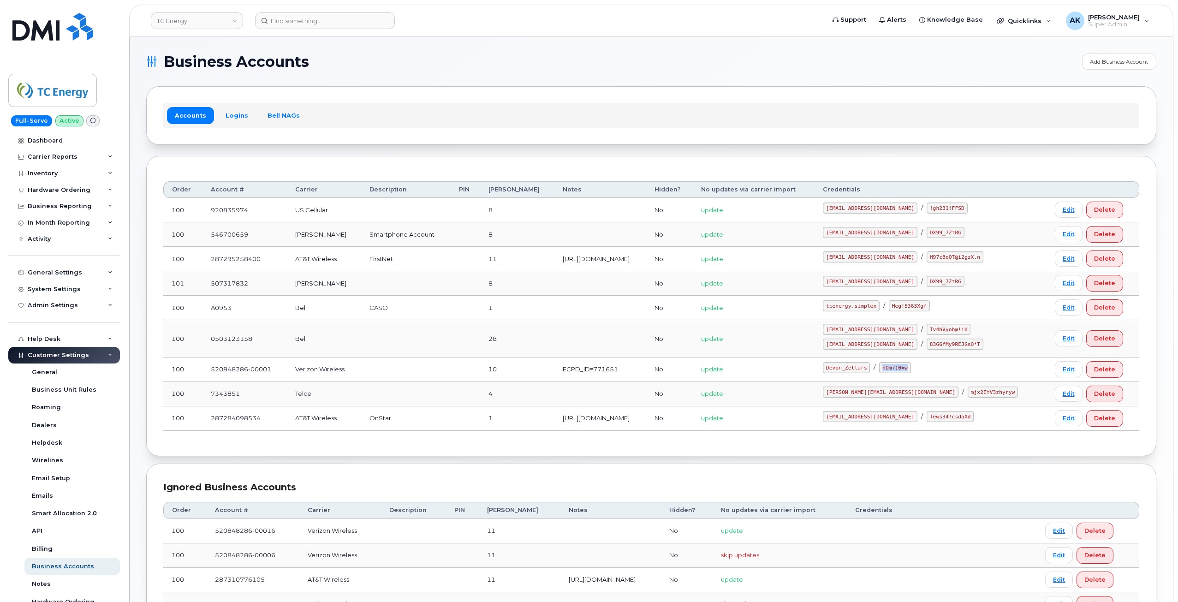
drag, startPoint x: 966, startPoint y: 369, endPoint x: 940, endPoint y: 370, distance: 26.3
click at [911, 370] on code "hOm7)0=w" at bounding box center [894, 367] width 31 height 11
copy code "hOm7)0=w"
drag, startPoint x: 926, startPoint y: 367, endPoint x: 888, endPoint y: 371, distance: 37.6
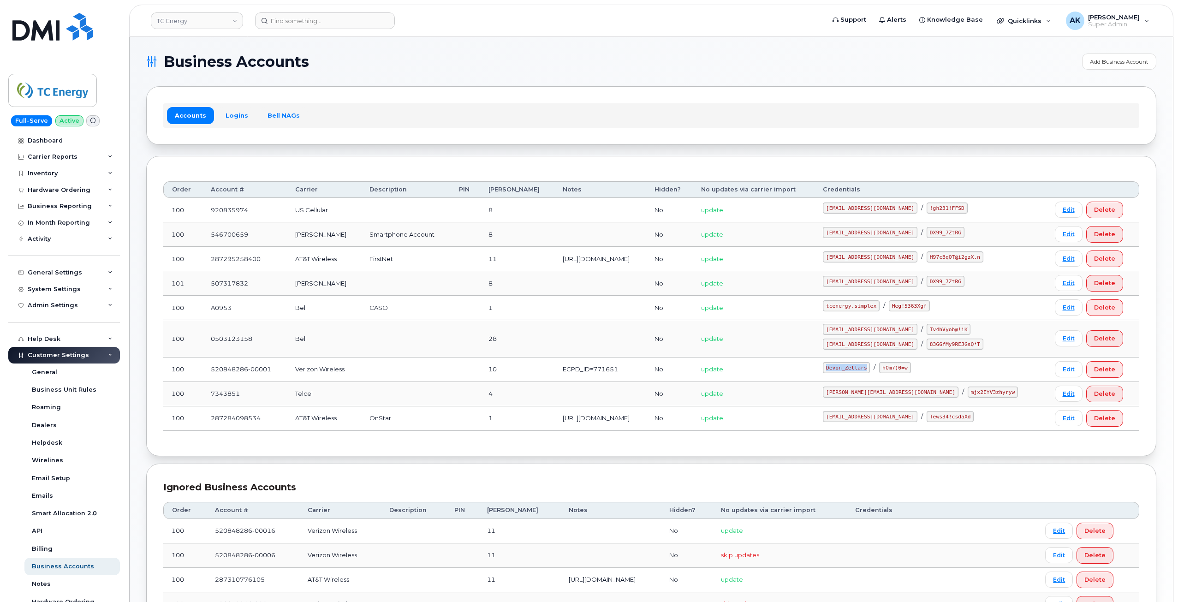
click at [870, 371] on code "Devon_Zellars" at bounding box center [846, 367] width 47 height 11
copy code "Devon_Zellars"
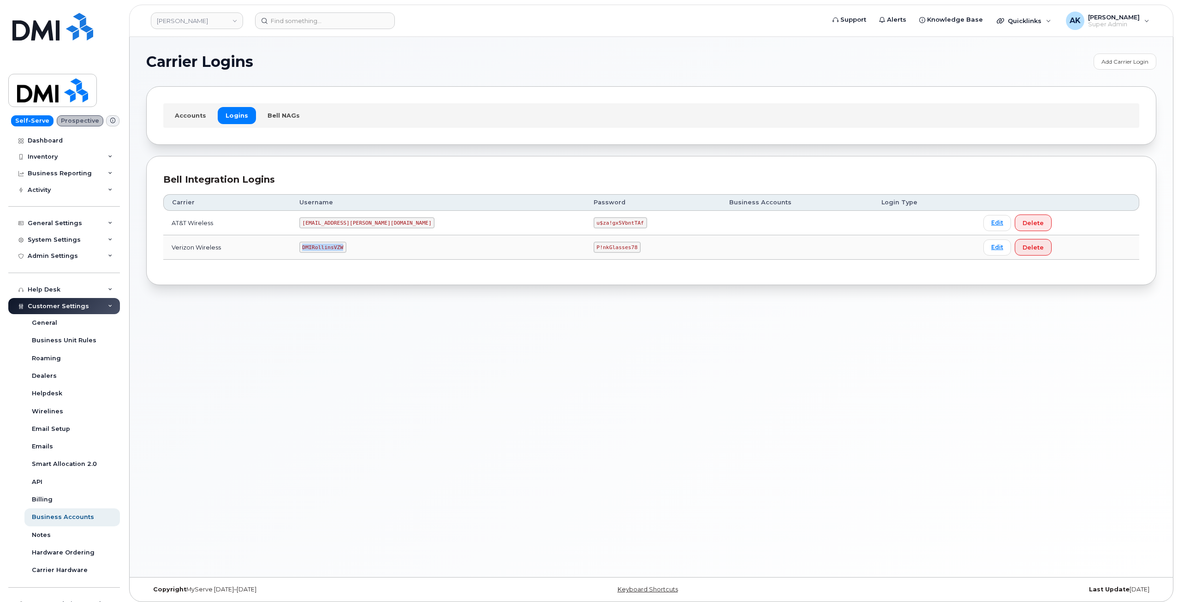
drag, startPoint x: 365, startPoint y: 249, endPoint x: 330, endPoint y: 246, distance: 34.7
click at [327, 247] on code "DMIRollinsVZW" at bounding box center [322, 247] width 47 height 11
copy code "DMIRollinsVZW"
drag, startPoint x: 551, startPoint y: 250, endPoint x: 519, endPoint y: 245, distance: 32.2
click at [594, 245] on code "P!nkGlasses78" at bounding box center [617, 247] width 47 height 11
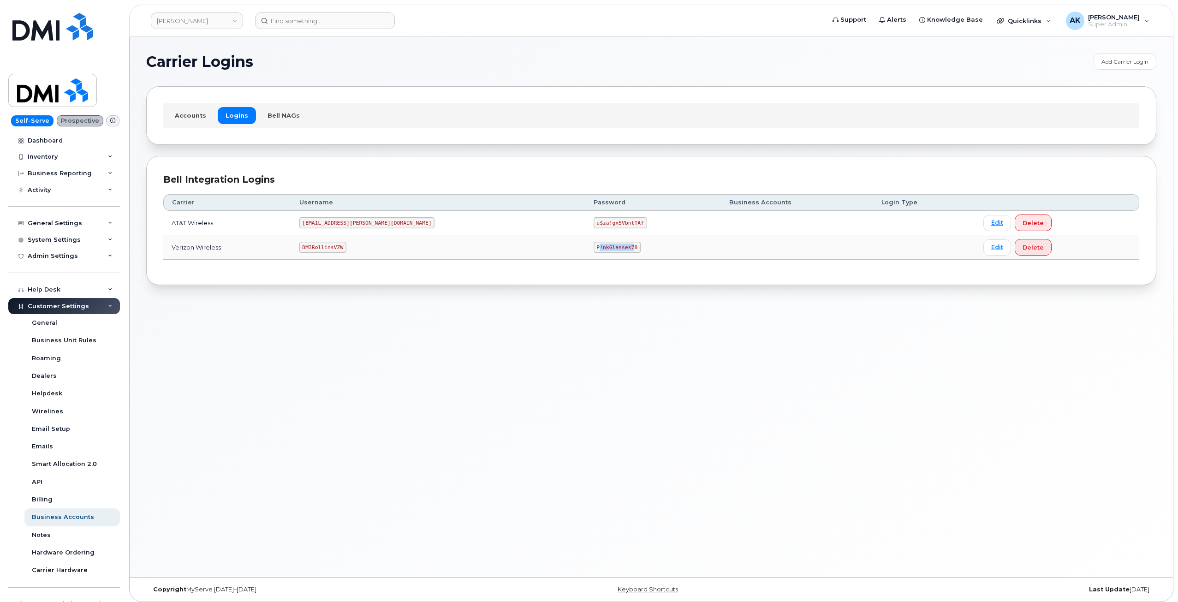
click at [594, 244] on code "P!nkGlasses78" at bounding box center [617, 247] width 47 height 11
drag, startPoint x: 554, startPoint y: 247, endPoint x: 512, endPoint y: 247, distance: 41.5
click at [594, 247] on code "P!nkGlasses78" at bounding box center [617, 247] width 47 height 11
copy code "P!nkGlasses78"
